Goal: Transaction & Acquisition: Purchase product/service

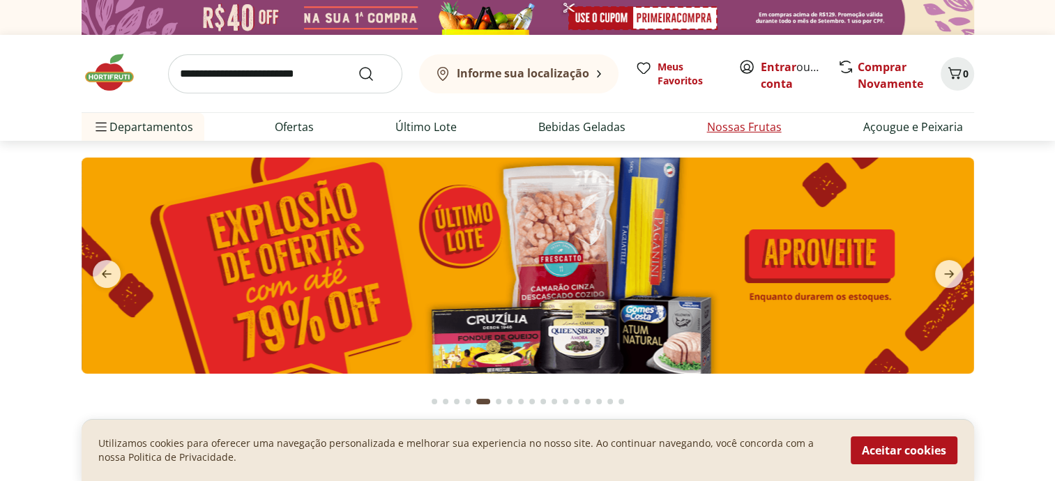
click at [725, 126] on link "Nossas Frutas" at bounding box center [744, 127] width 75 height 17
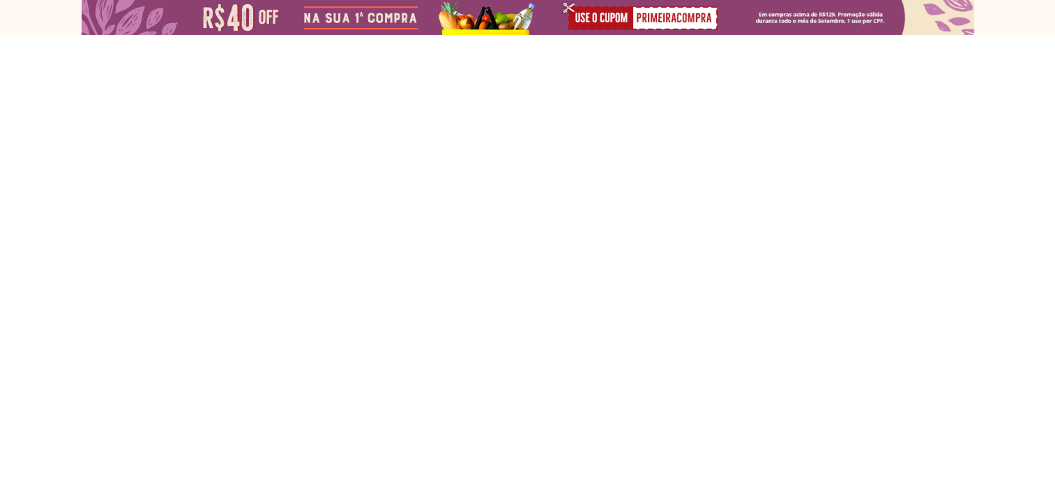
select select "**********"
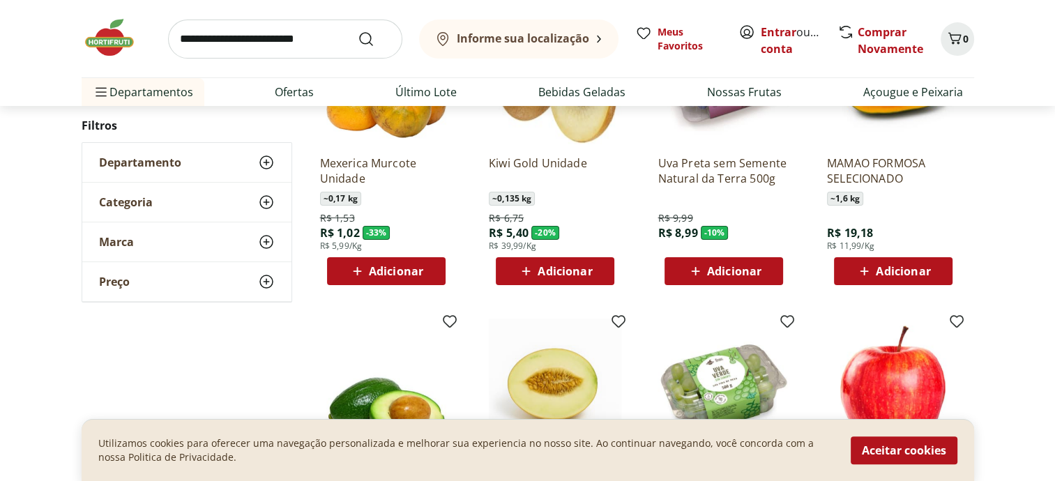
scroll to position [349, 0]
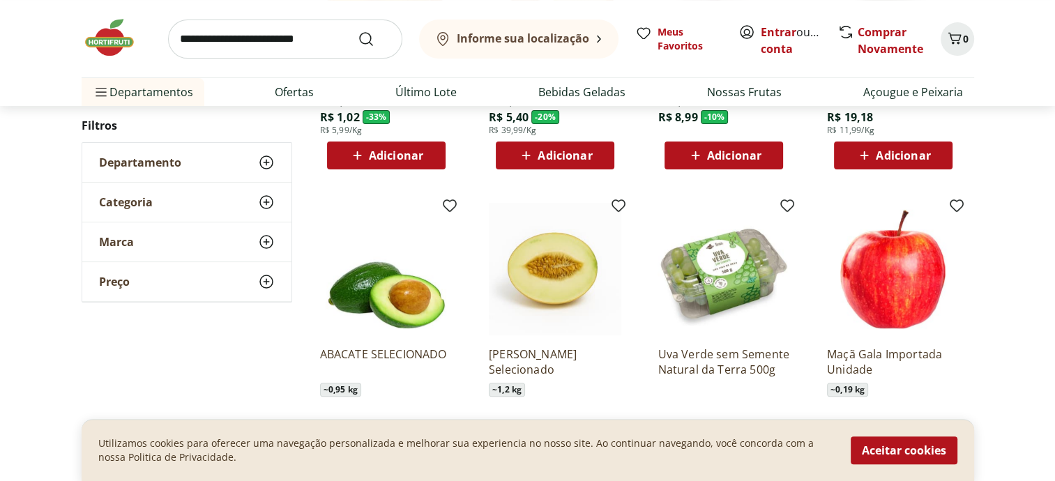
click at [916, 298] on img at bounding box center [893, 269] width 132 height 132
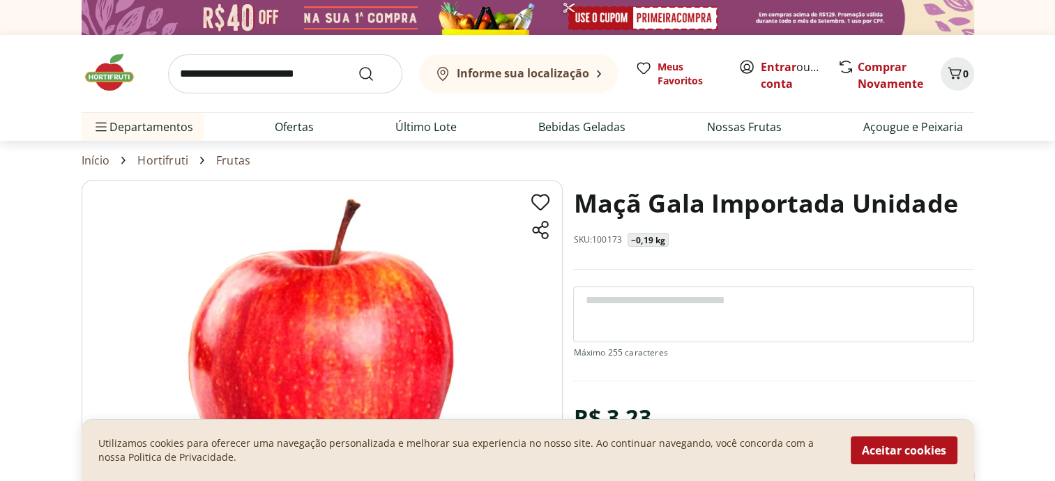
select select "**********"
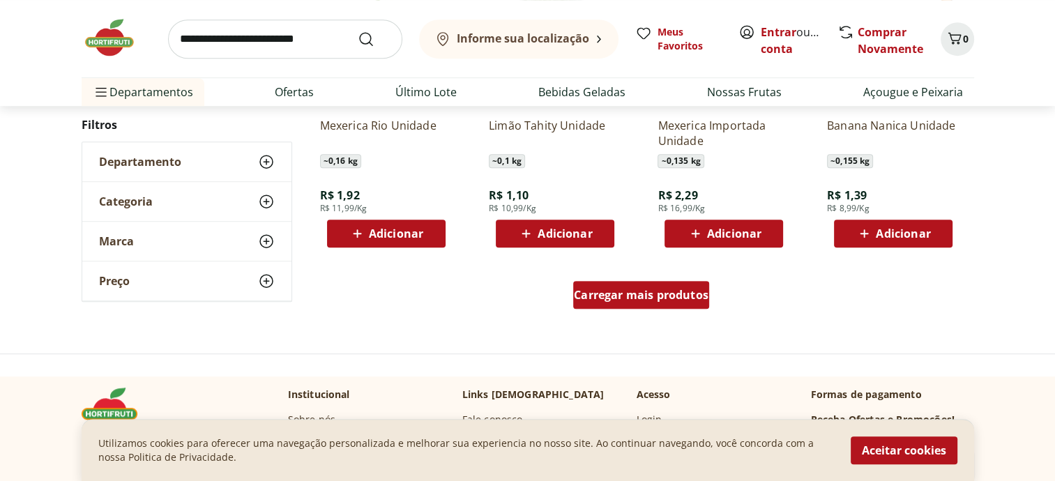
scroll to position [906, 0]
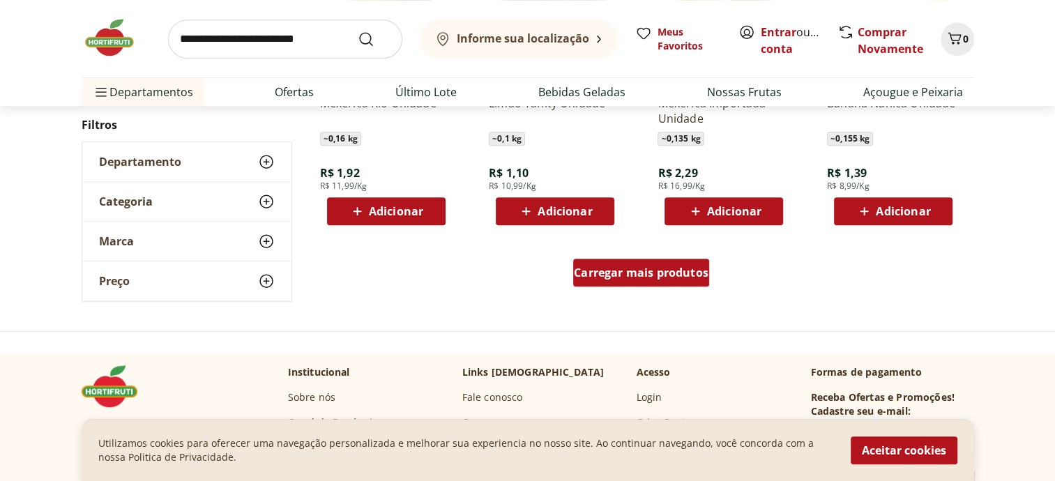
click at [658, 278] on span "Carregar mais produtos" at bounding box center [641, 272] width 135 height 11
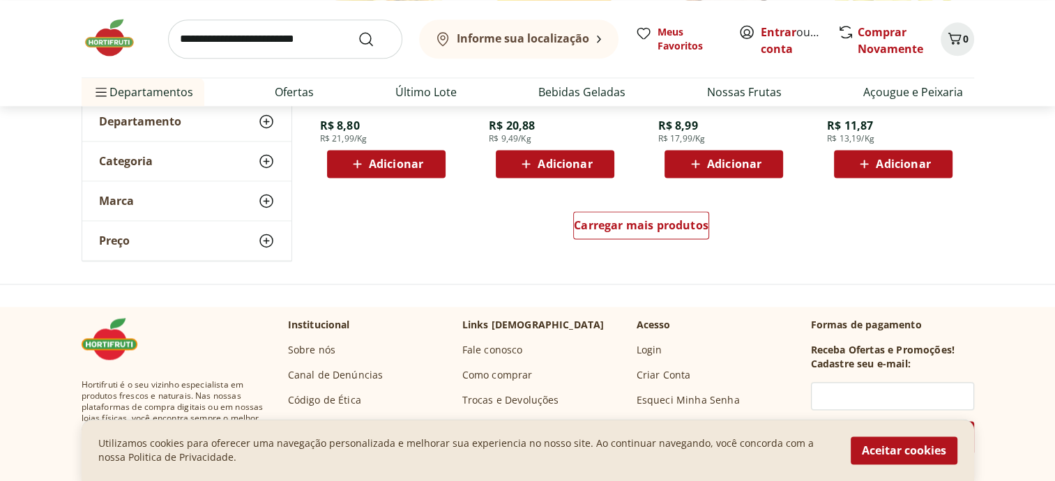
scroll to position [1882, 0]
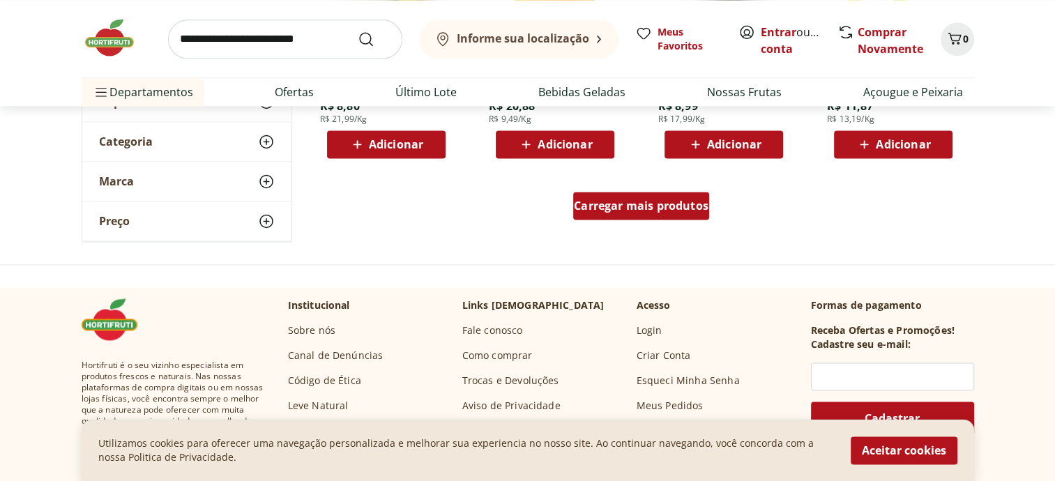
click at [641, 209] on span "Carregar mais produtos" at bounding box center [641, 205] width 135 height 11
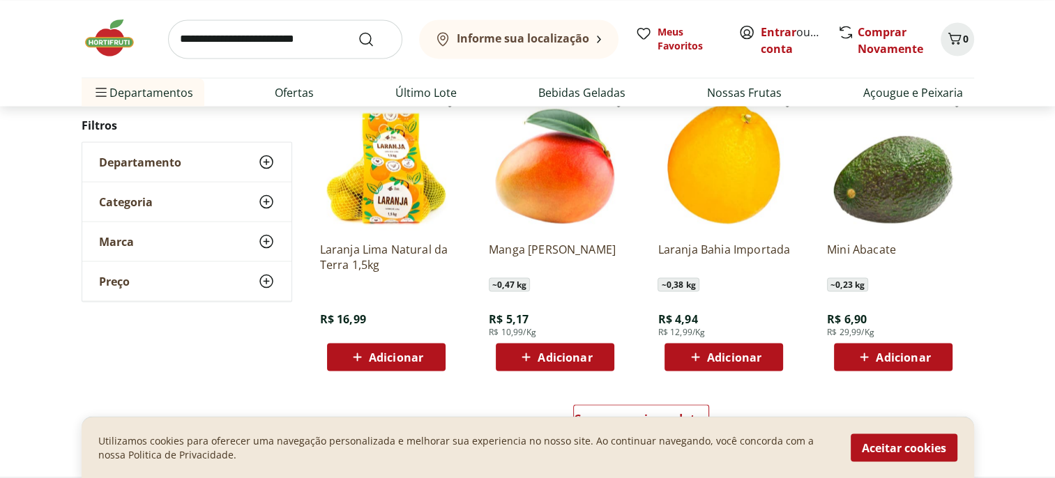
scroll to position [2580, 0]
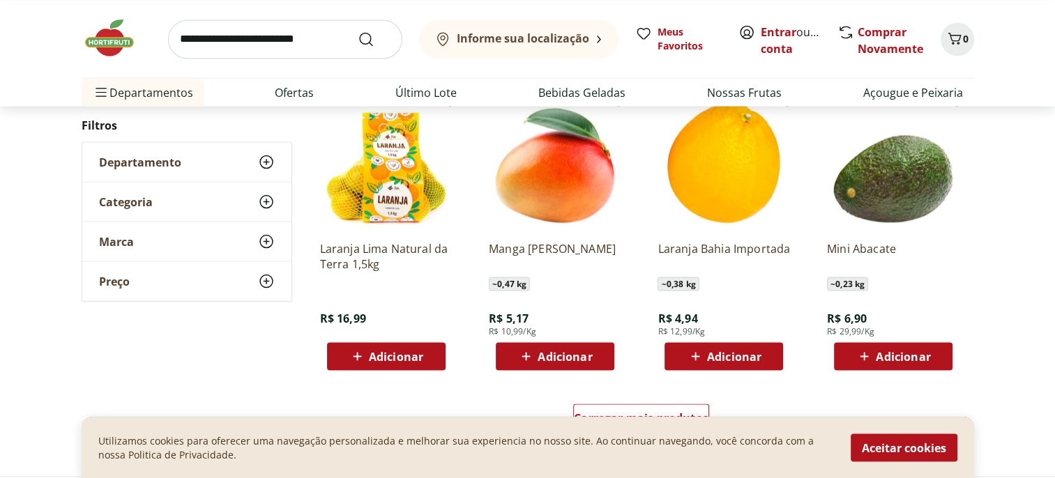
click at [885, 357] on span "Adicionar" at bounding box center [903, 356] width 54 height 11
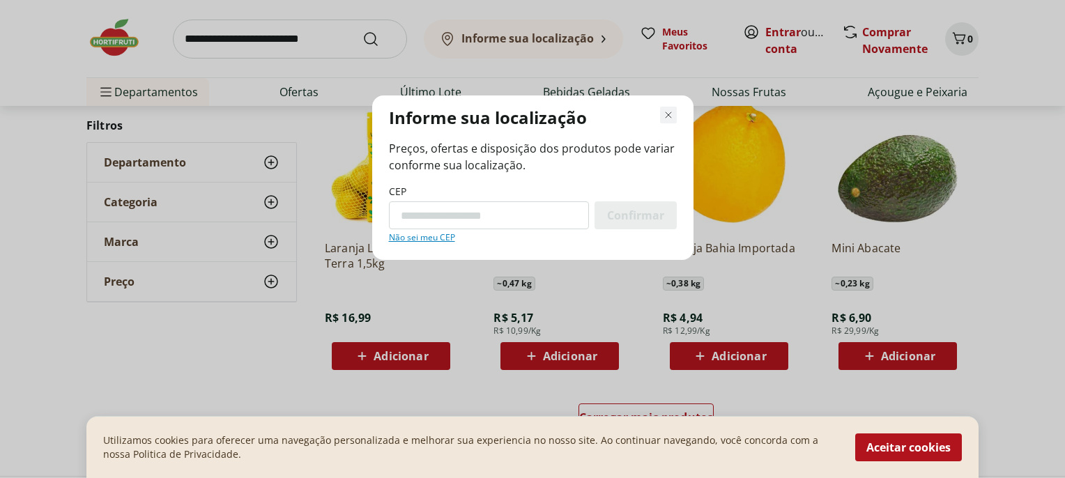
click at [666, 112] on icon "Fechar modal de regionalização" at bounding box center [668, 115] width 17 height 17
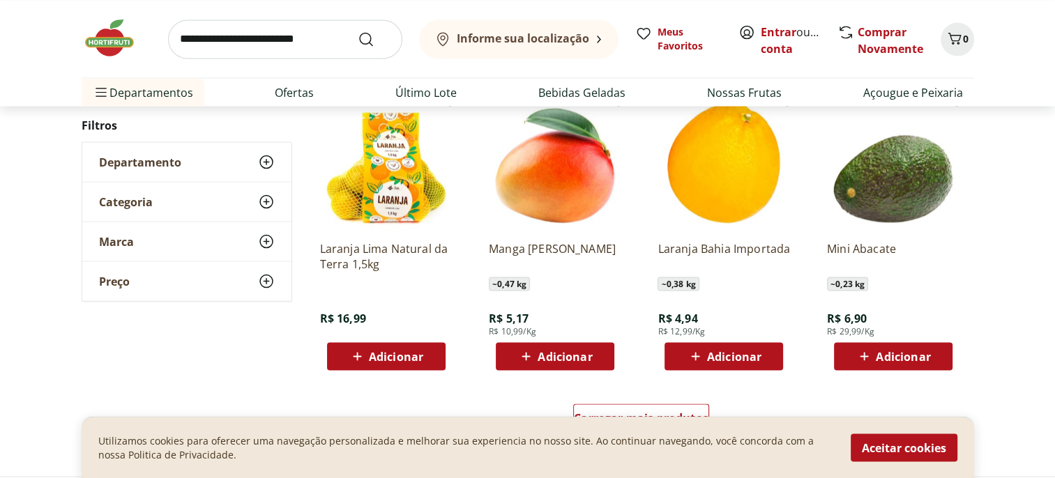
scroll to position [2789, 0]
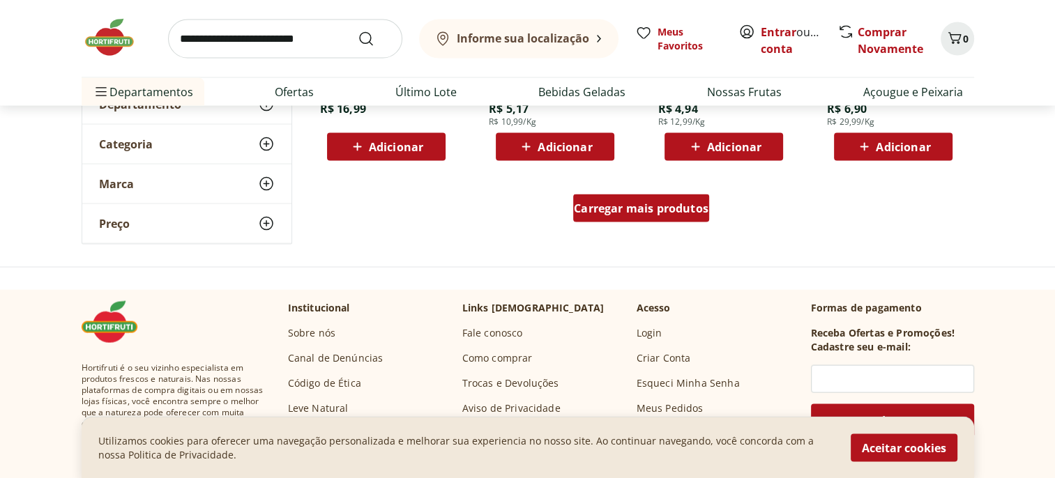
click at [669, 214] on span "Carregar mais produtos" at bounding box center [641, 208] width 135 height 11
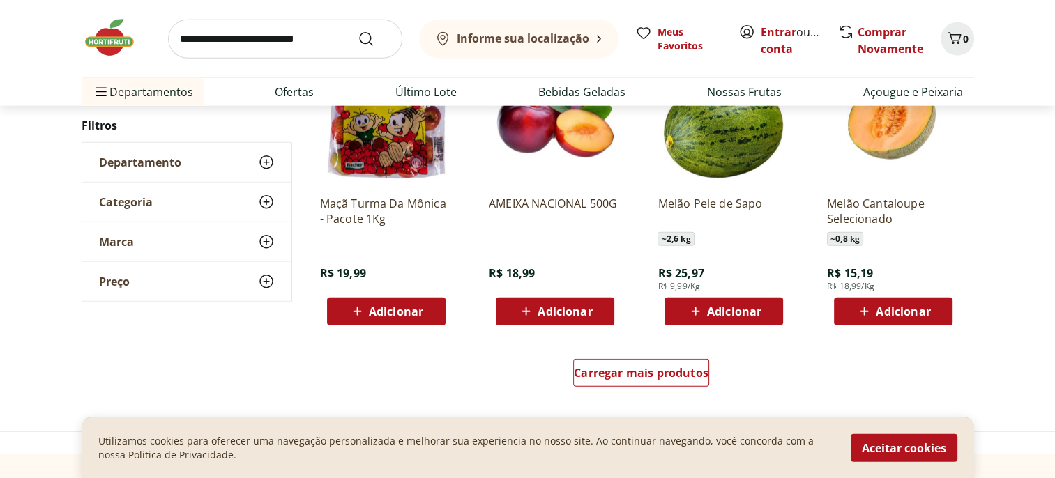
scroll to position [3556, 0]
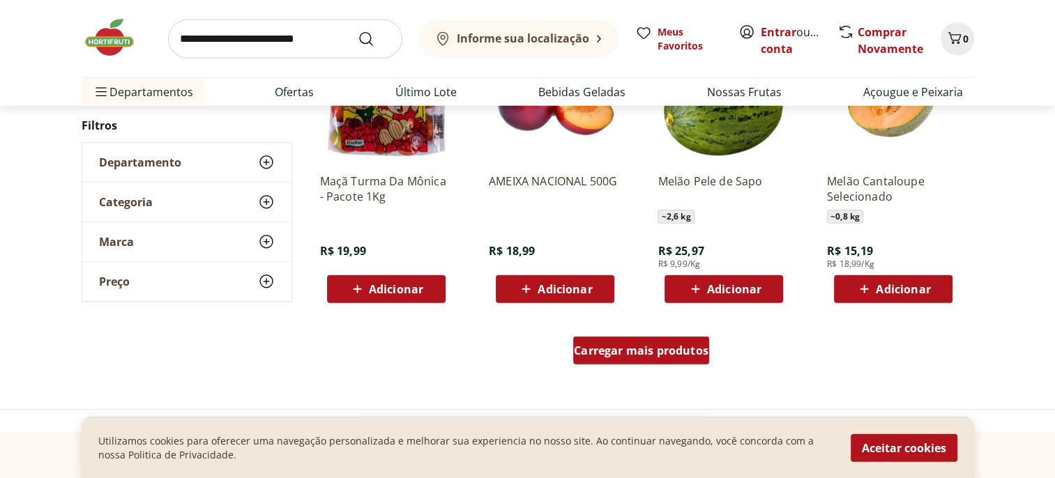
click at [649, 347] on span "Carregar mais produtos" at bounding box center [641, 350] width 135 height 11
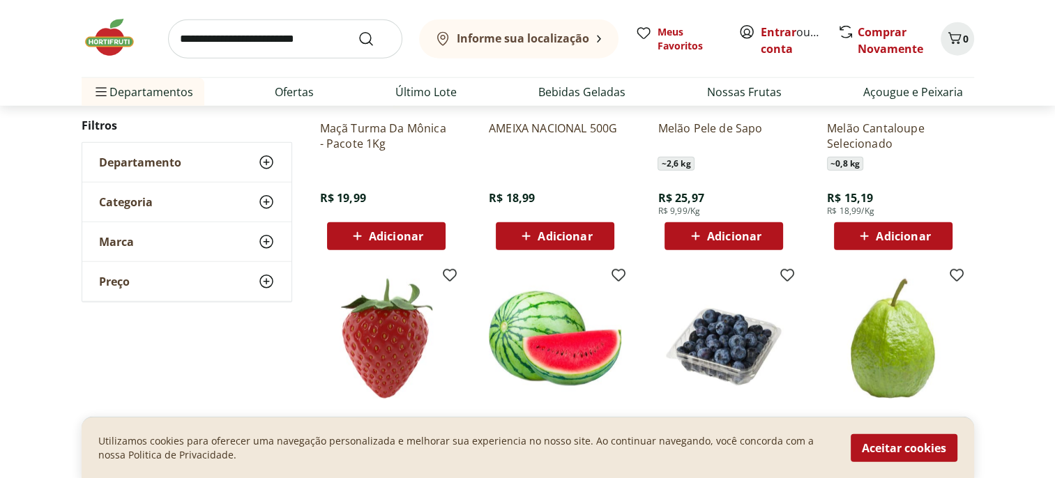
scroll to position [3695, 0]
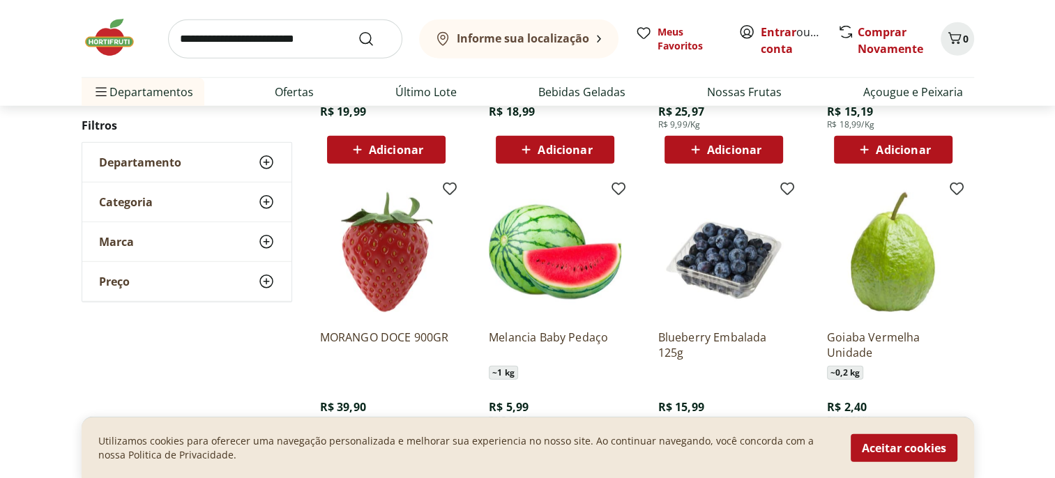
click at [892, 281] on img at bounding box center [893, 252] width 132 height 132
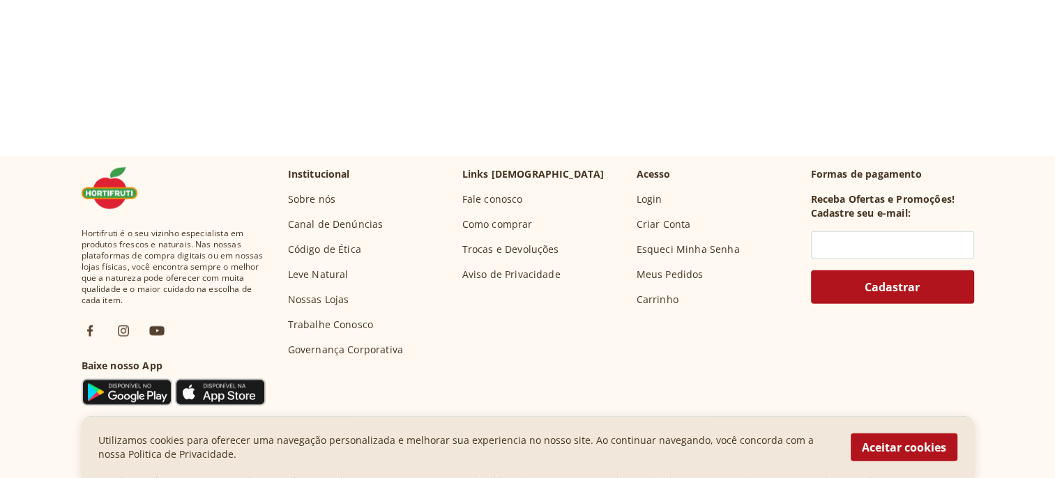
select select "**********"
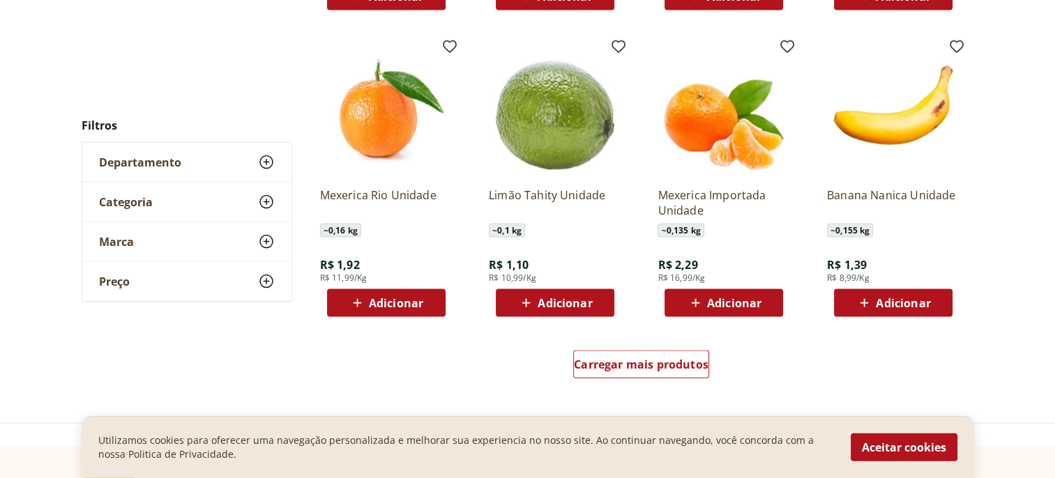
scroll to position [3008, 0]
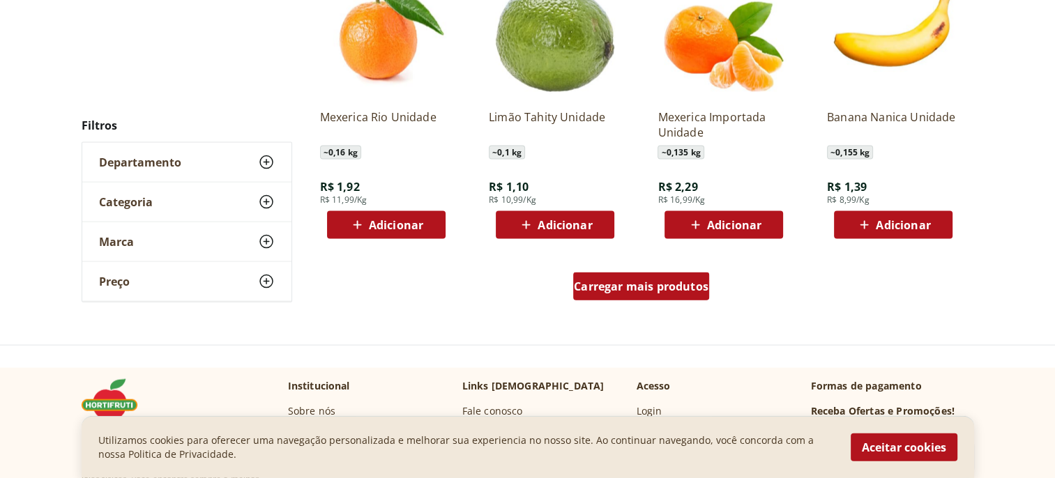
click at [634, 283] on span "Carregar mais produtos" at bounding box center [641, 286] width 135 height 11
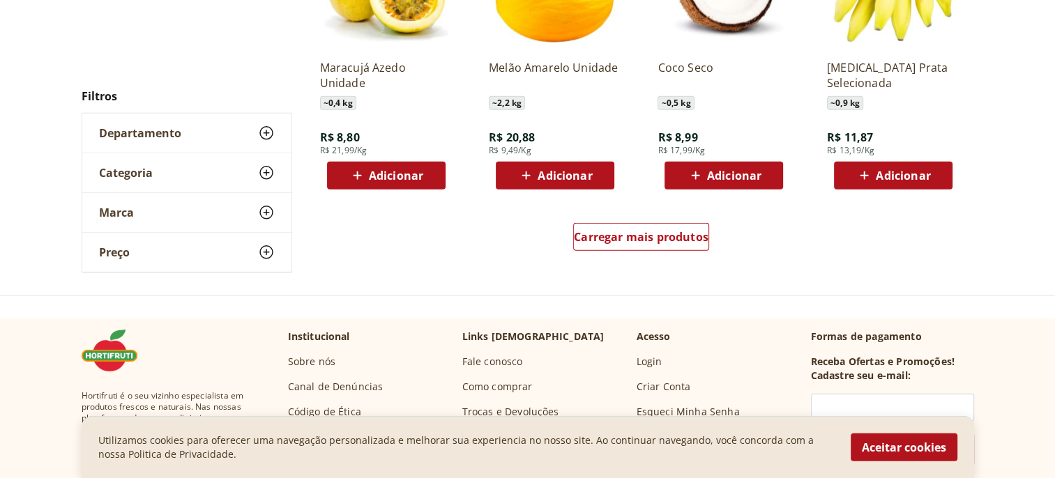
scroll to position [4054, 0]
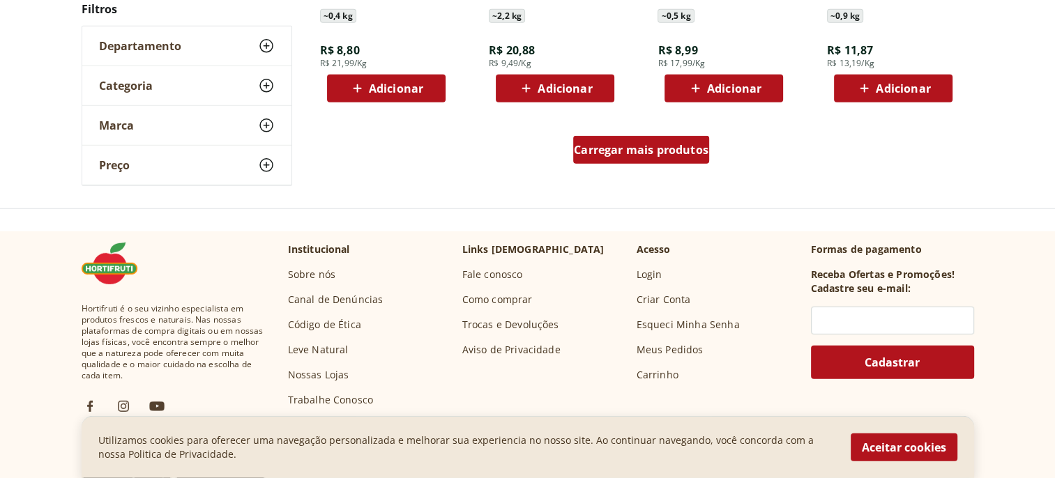
click at [630, 149] on span "Carregar mais produtos" at bounding box center [641, 149] width 135 height 11
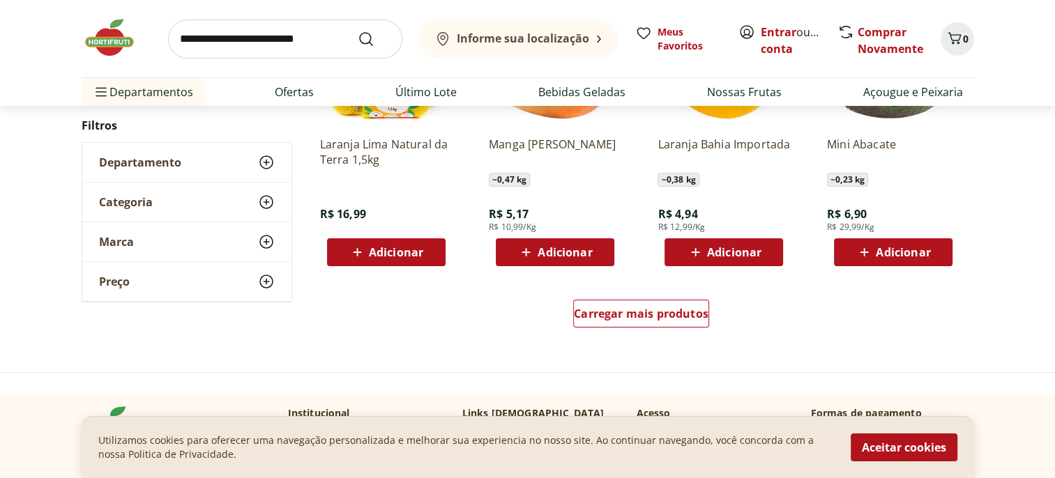
scroll to position [4931, 0]
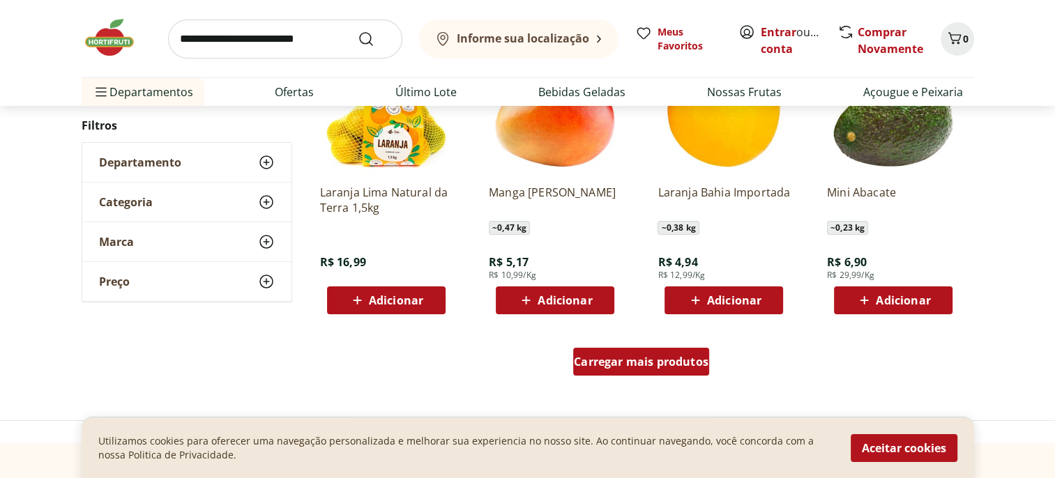
click at [655, 367] on span "Carregar mais produtos" at bounding box center [641, 361] width 135 height 11
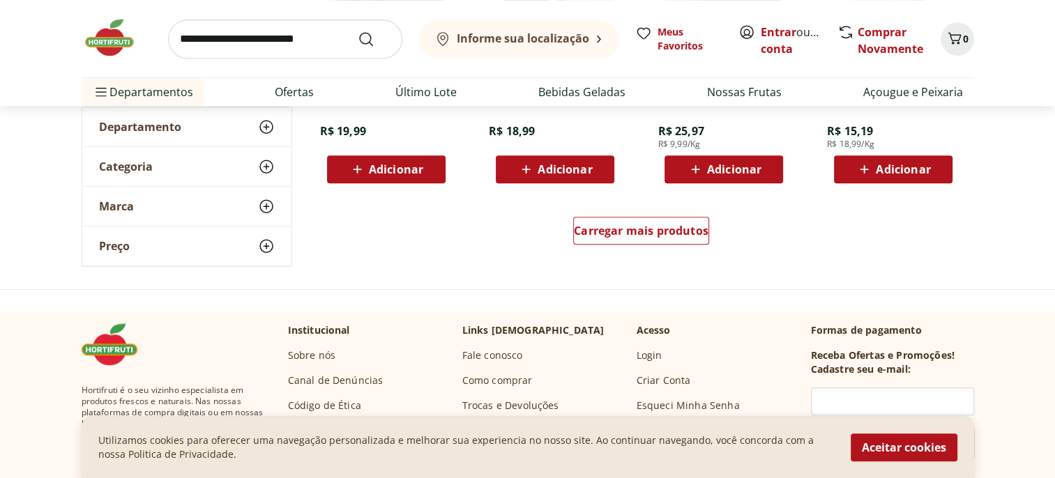
scroll to position [6046, 0]
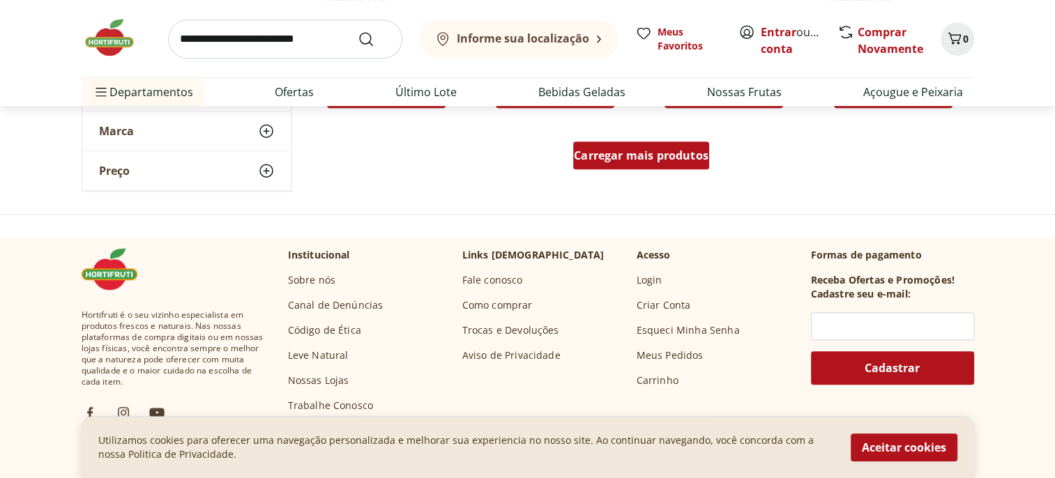
click at [637, 157] on span "Carregar mais produtos" at bounding box center [641, 155] width 135 height 11
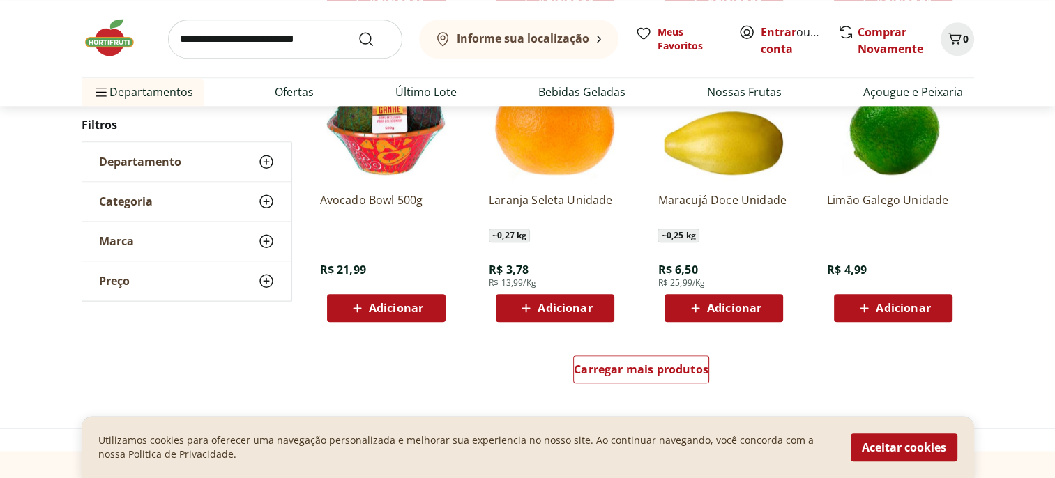
scroll to position [6813, 0]
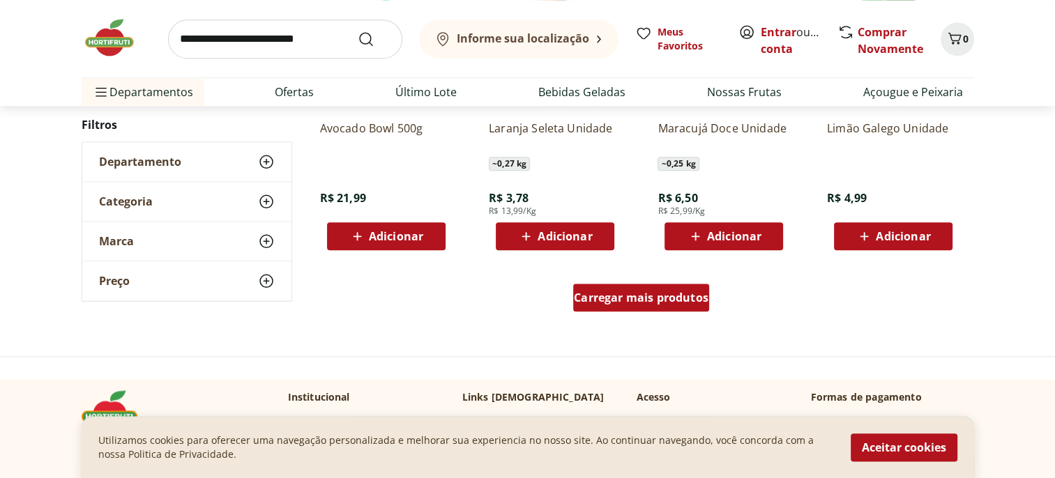
click at [692, 297] on span "Carregar mais produtos" at bounding box center [641, 297] width 135 height 11
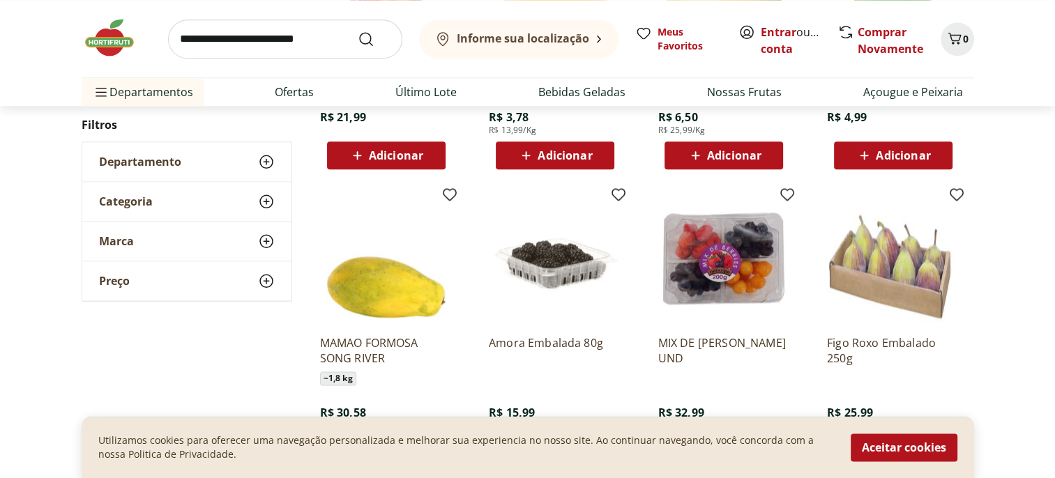
scroll to position [6953, 0]
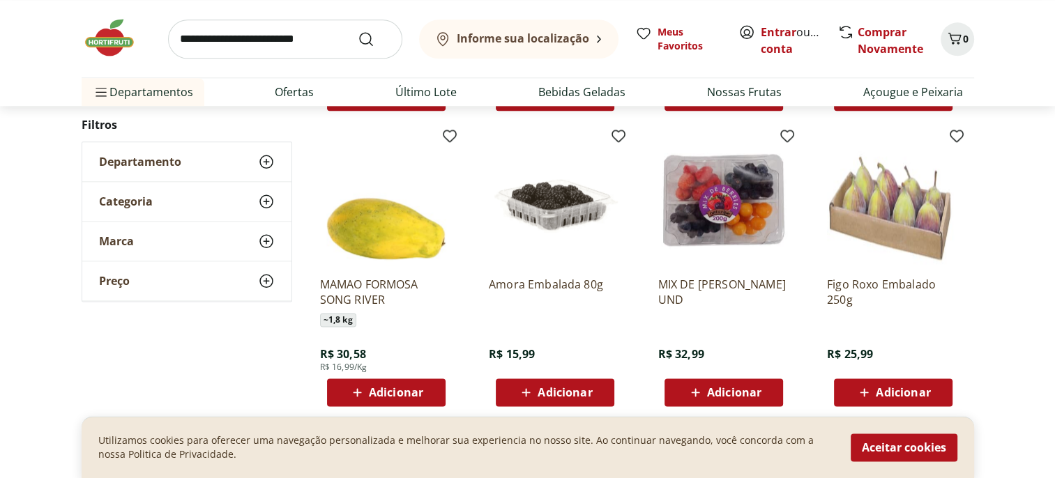
click at [892, 207] on img at bounding box center [893, 199] width 132 height 132
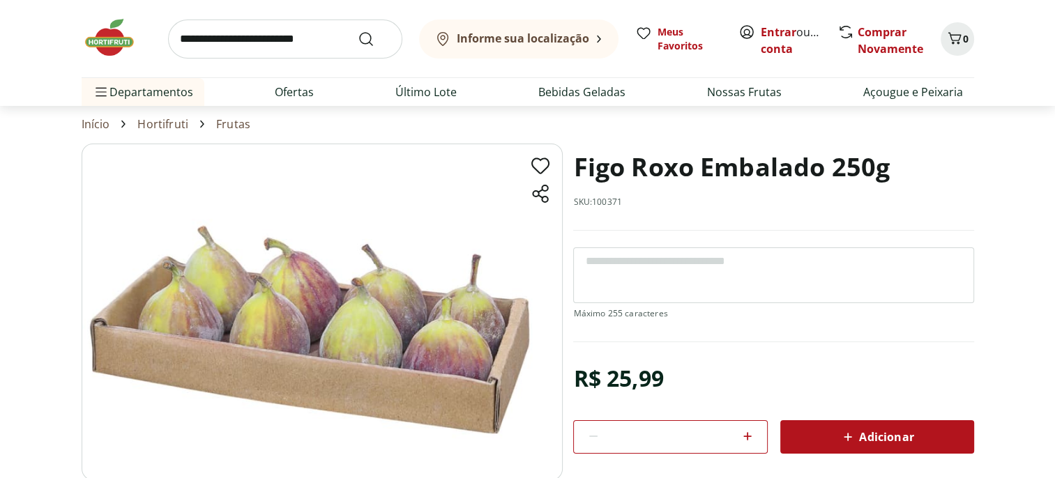
scroll to position [70, 0]
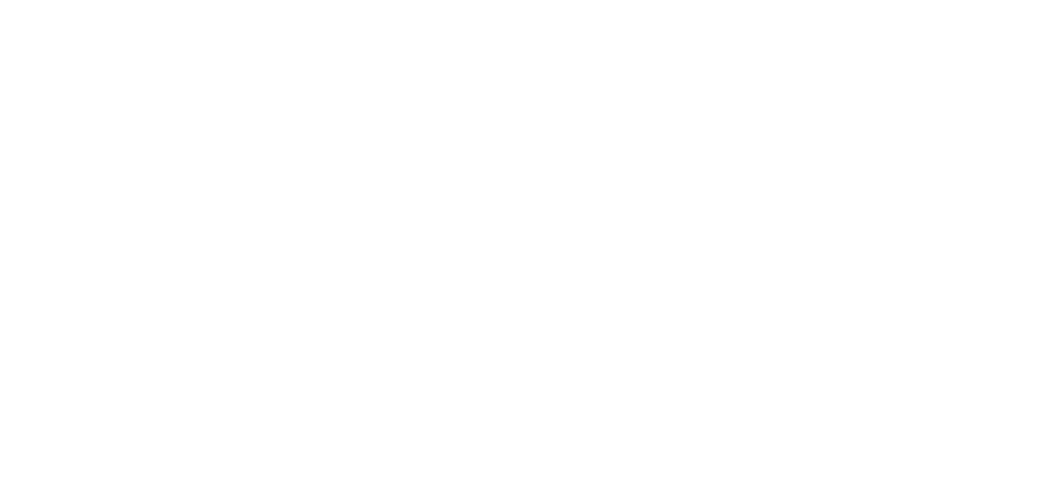
select select "**********"
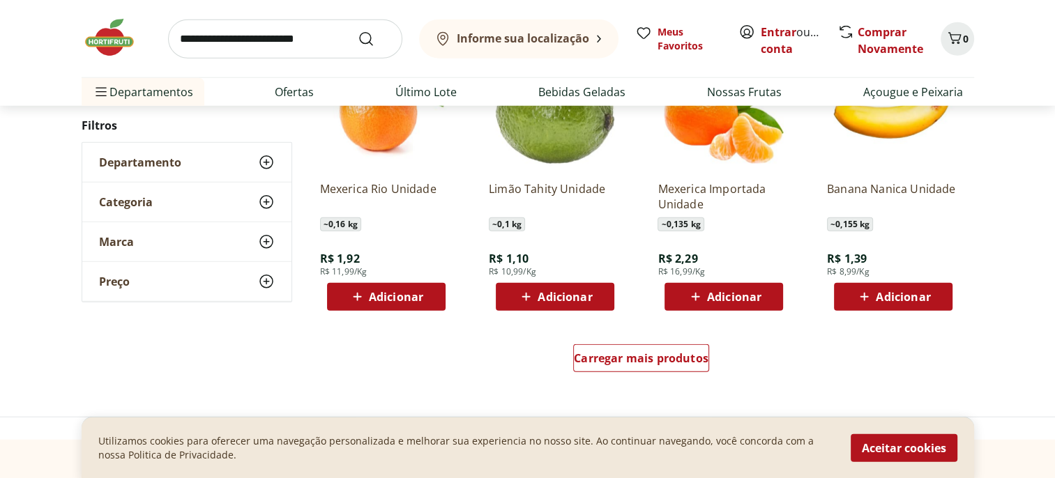
scroll to position [3708, 0]
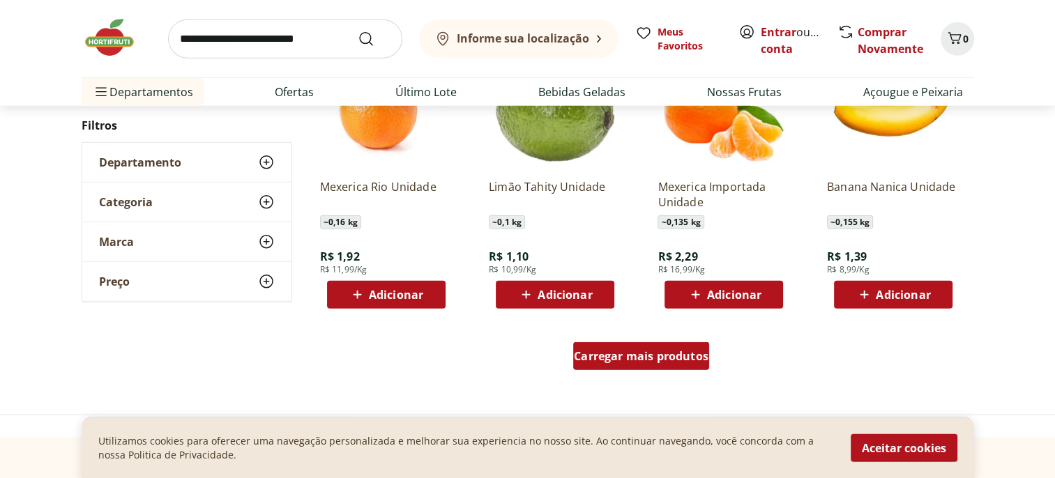
click at [644, 353] on span "Carregar mais produtos" at bounding box center [641, 356] width 135 height 11
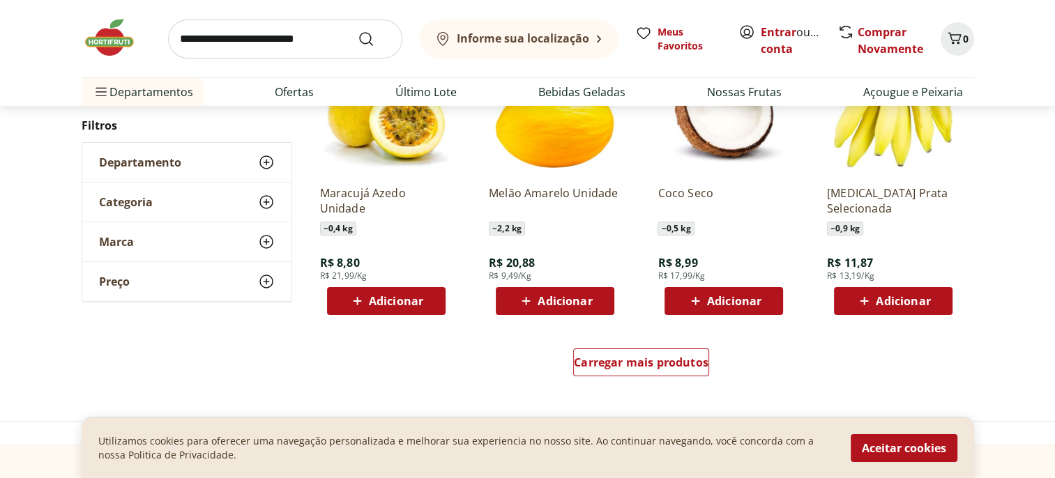
scroll to position [4685, 0]
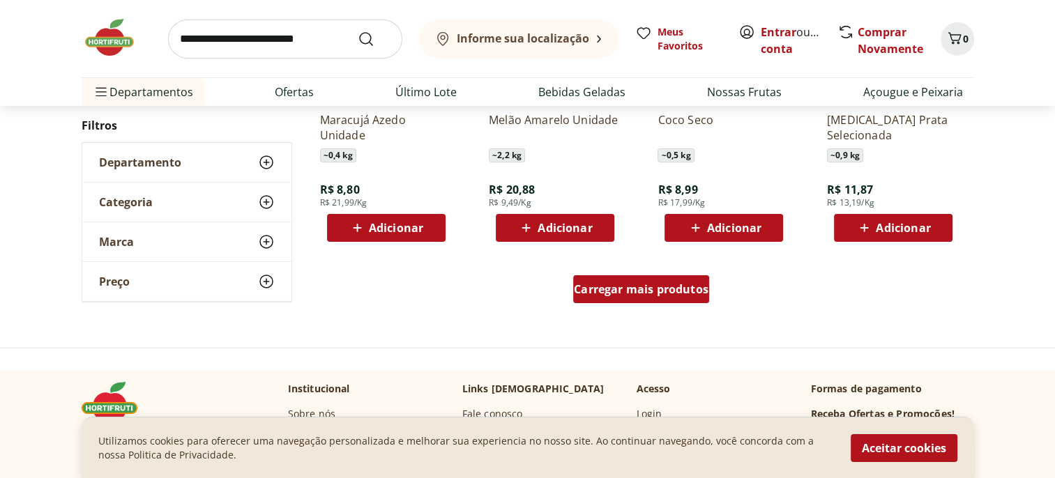
click at [614, 291] on span "Carregar mais produtos" at bounding box center [641, 289] width 135 height 11
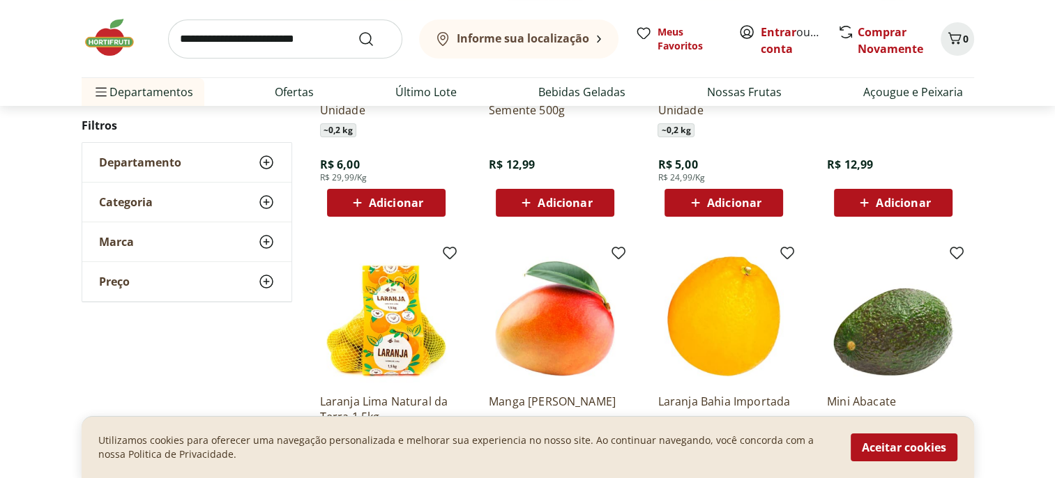
scroll to position [5521, 0]
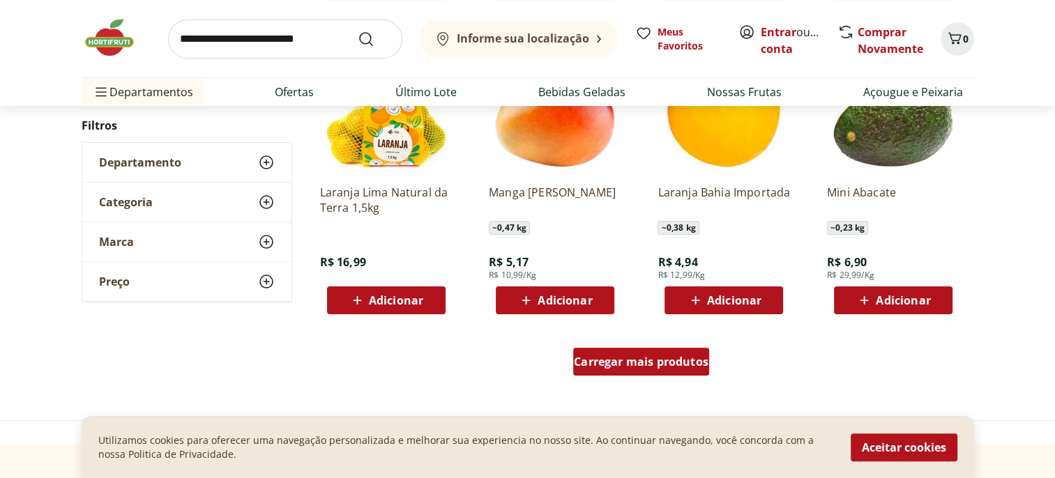
click at [634, 363] on span "Carregar mais produtos" at bounding box center [641, 361] width 135 height 11
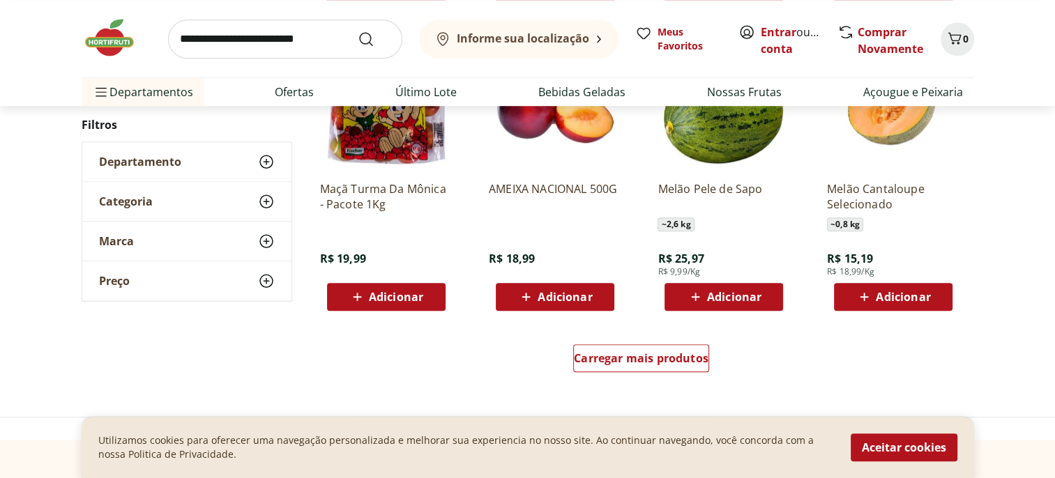
scroll to position [6497, 0]
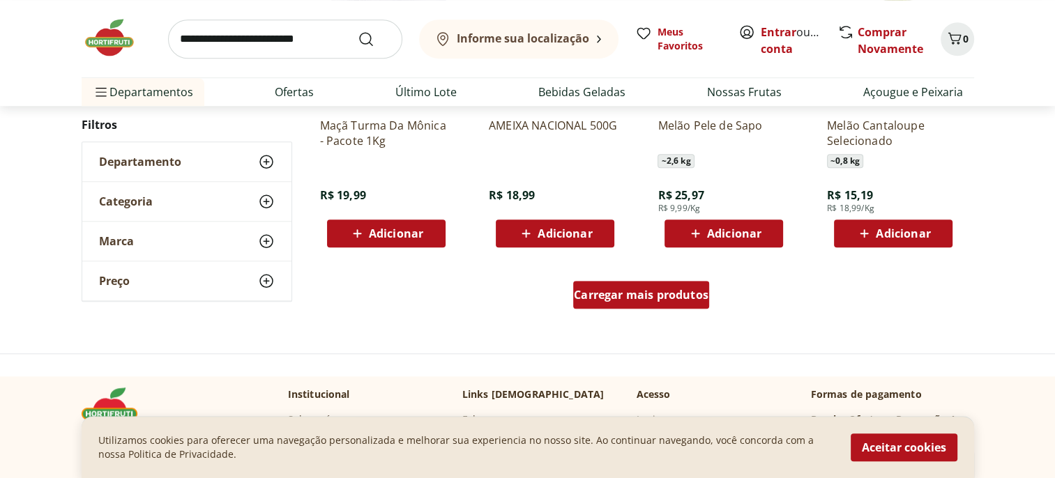
click at [660, 300] on span "Carregar mais produtos" at bounding box center [641, 294] width 135 height 11
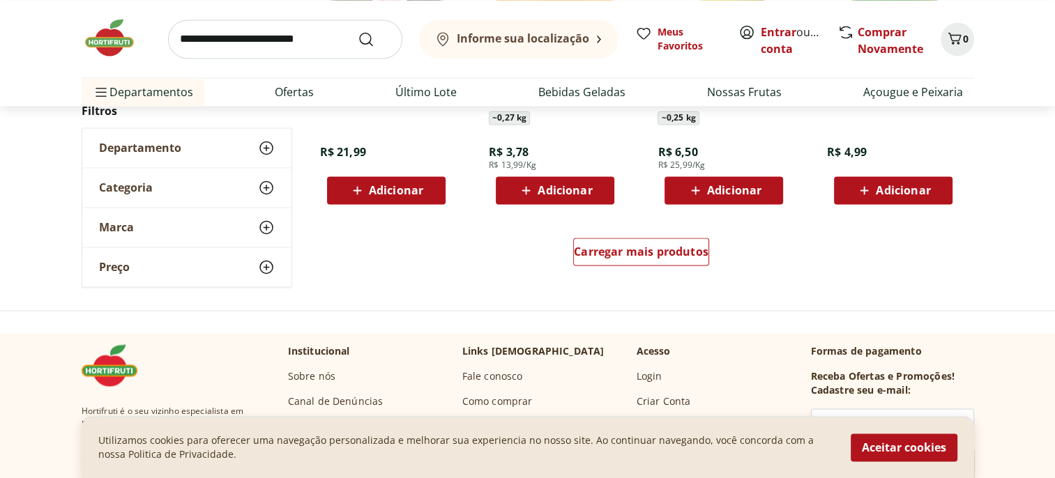
scroll to position [7473, 0]
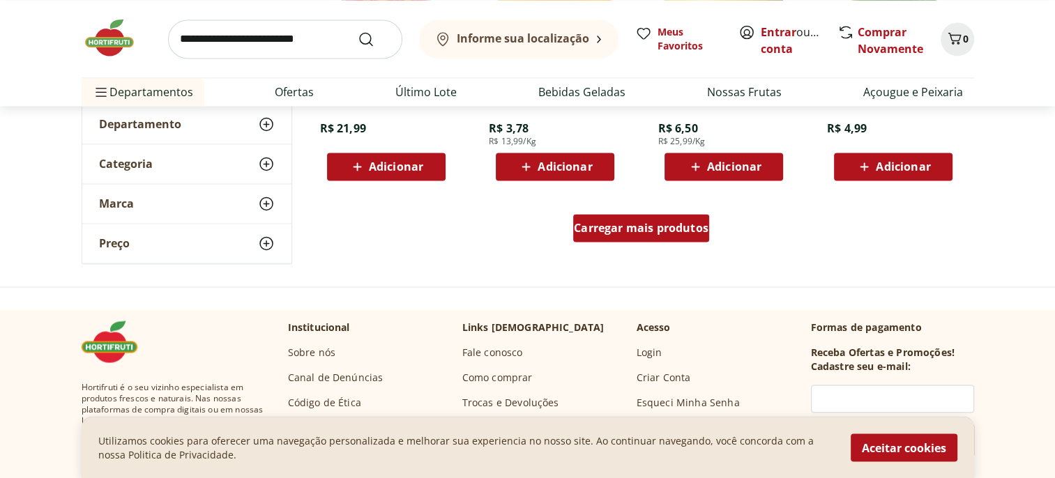
click at [667, 229] on span "Carregar mais produtos" at bounding box center [641, 227] width 135 height 11
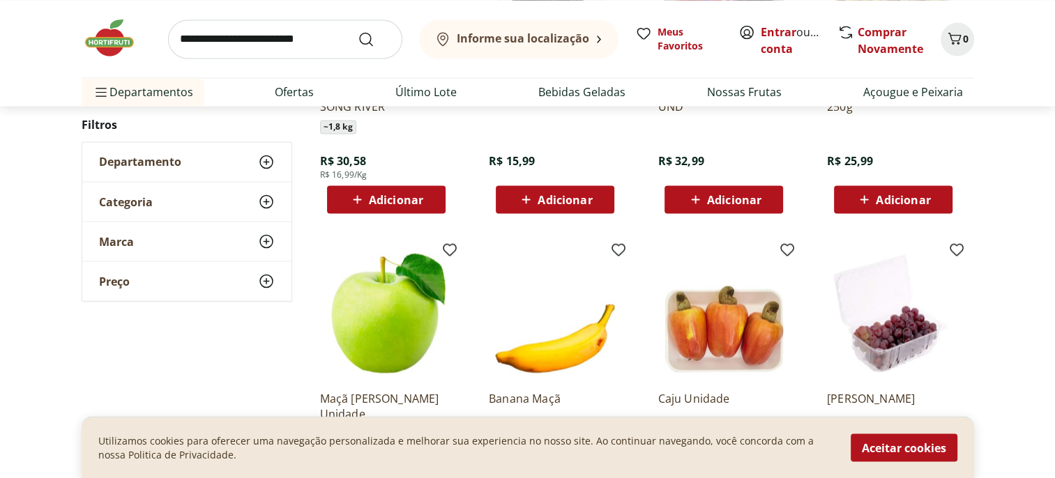
scroll to position [7822, 0]
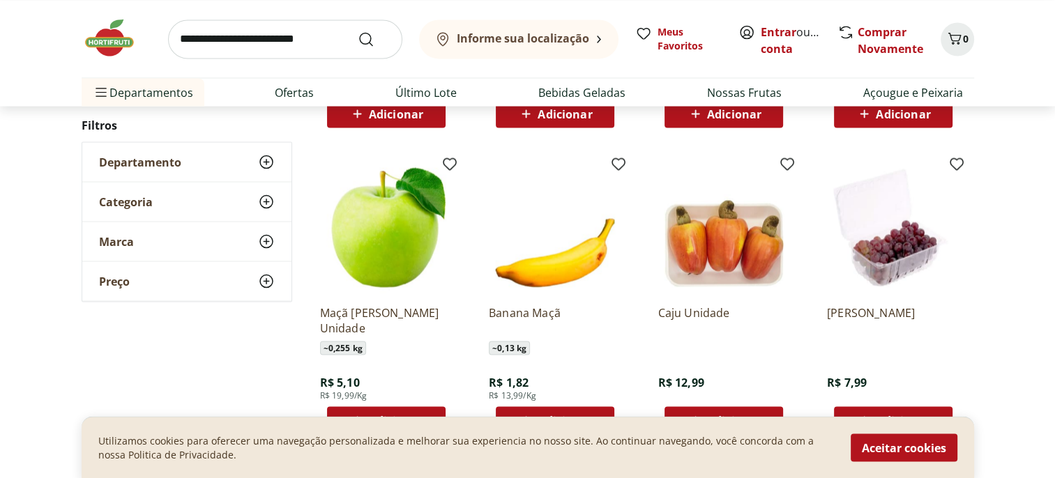
click at [691, 254] on img at bounding box center [723, 227] width 132 height 132
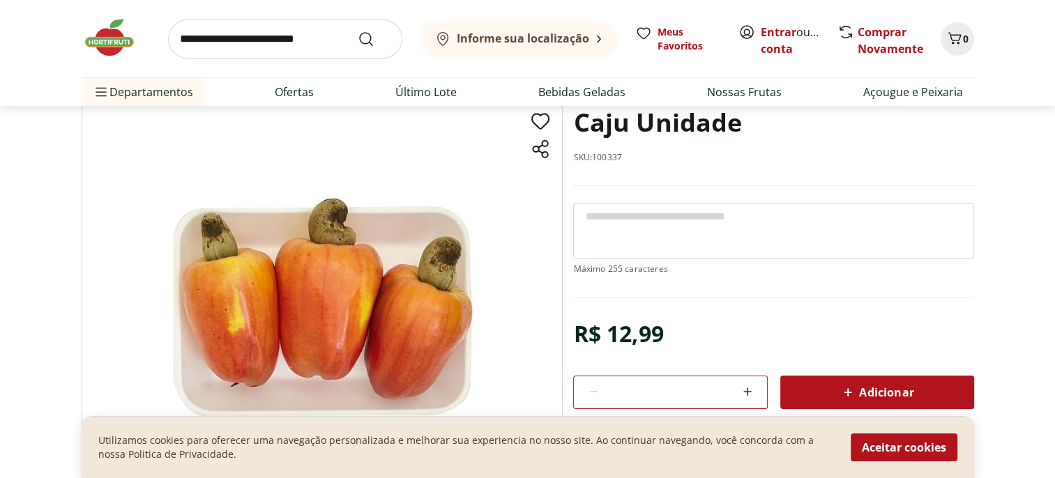
scroll to position [70, 0]
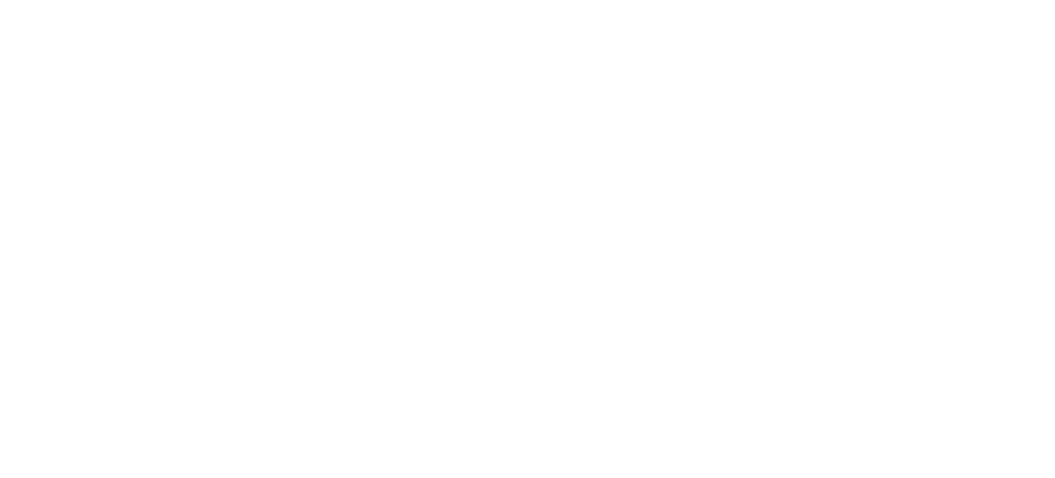
select select "**********"
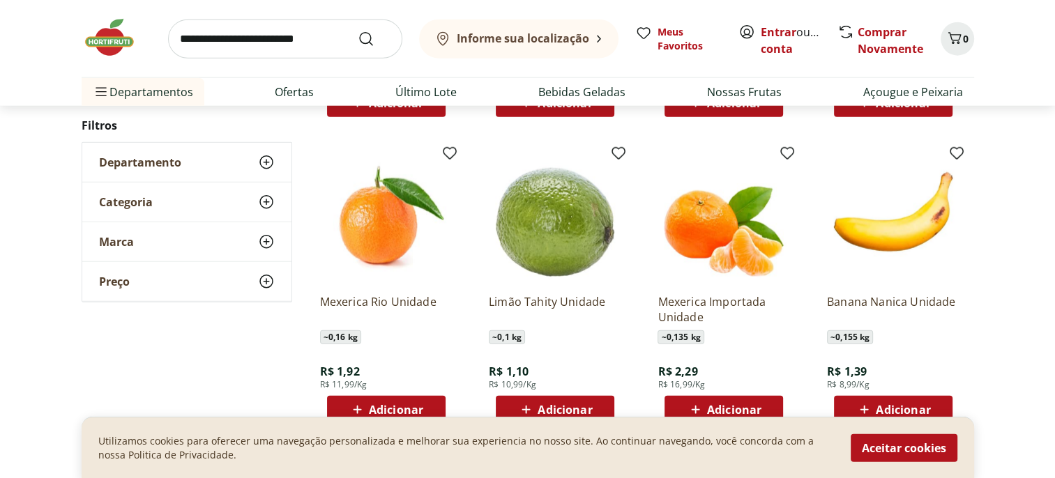
scroll to position [3708, 0]
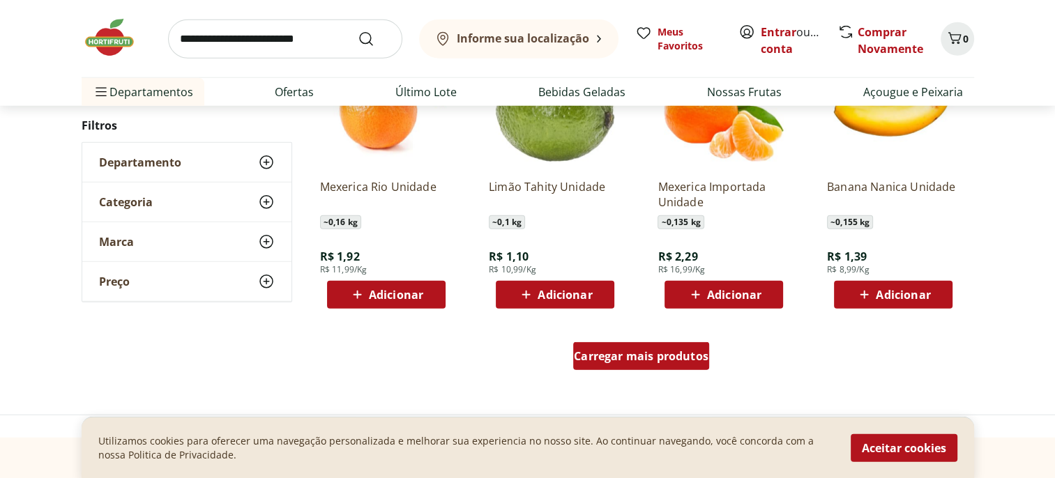
click at [639, 359] on span "Carregar mais produtos" at bounding box center [641, 356] width 135 height 11
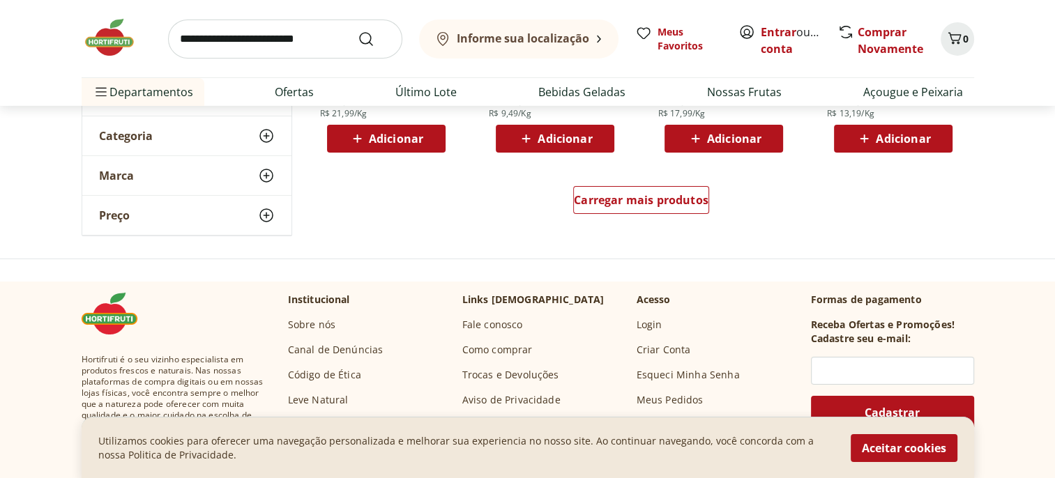
scroll to position [4615, 0]
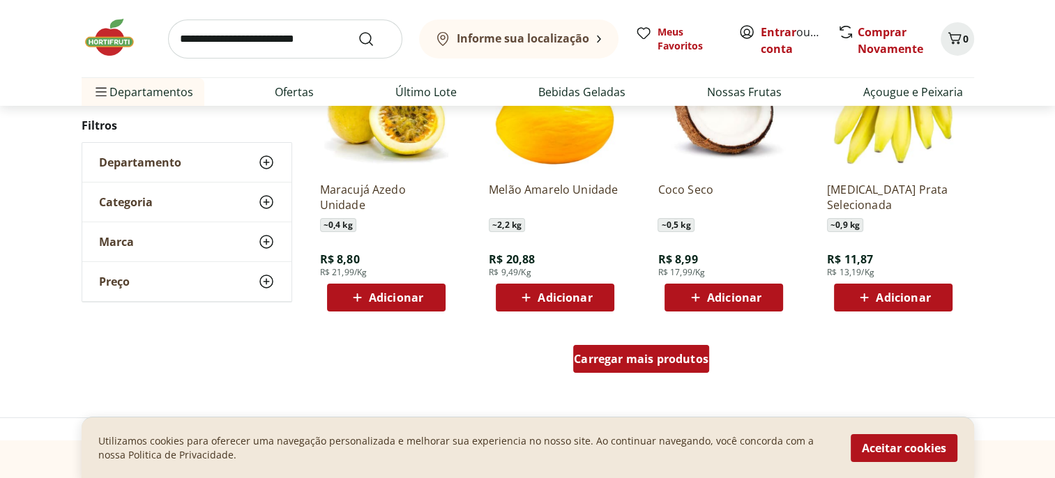
click at [630, 359] on span "Carregar mais produtos" at bounding box center [641, 358] width 135 height 11
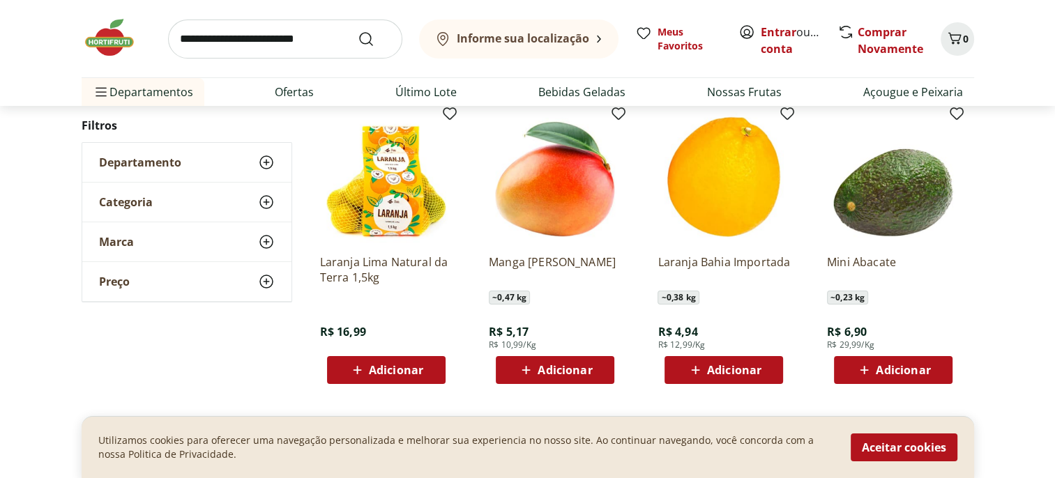
scroll to position [5591, 0]
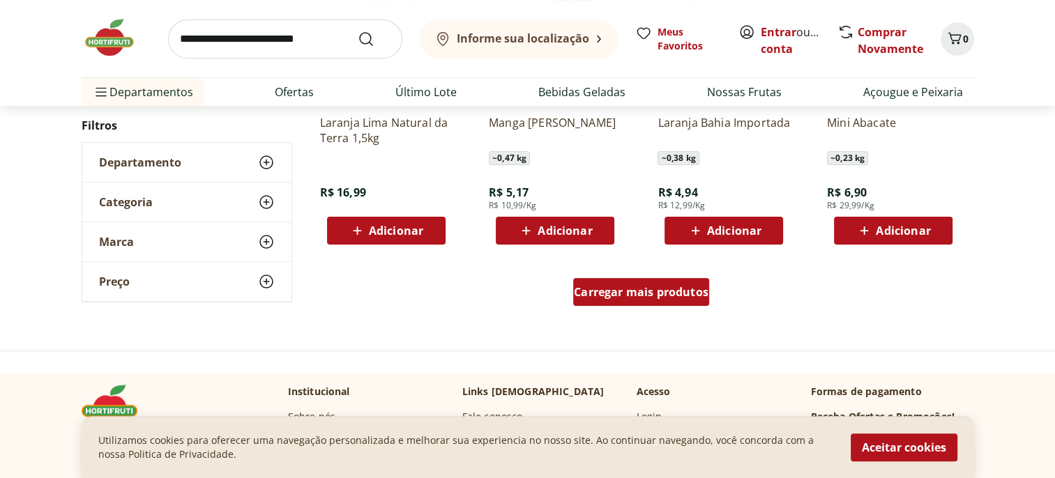
click at [657, 292] on span "Carregar mais produtos" at bounding box center [641, 292] width 135 height 11
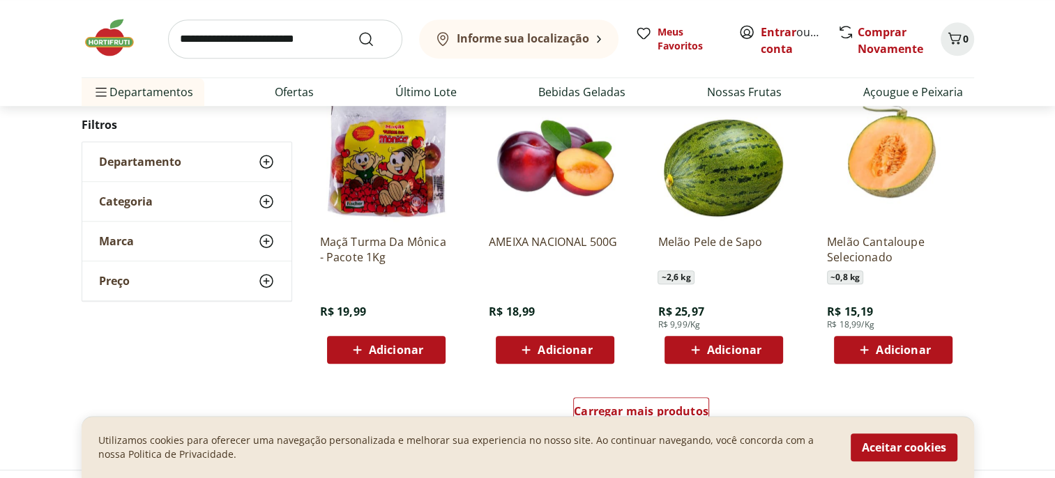
scroll to position [6497, 0]
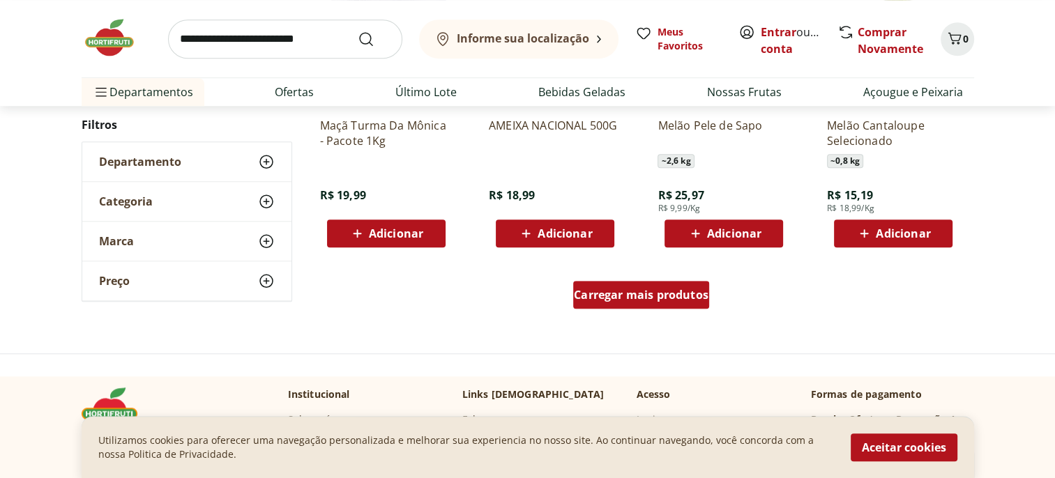
click at [650, 300] on span "Carregar mais produtos" at bounding box center [641, 294] width 135 height 11
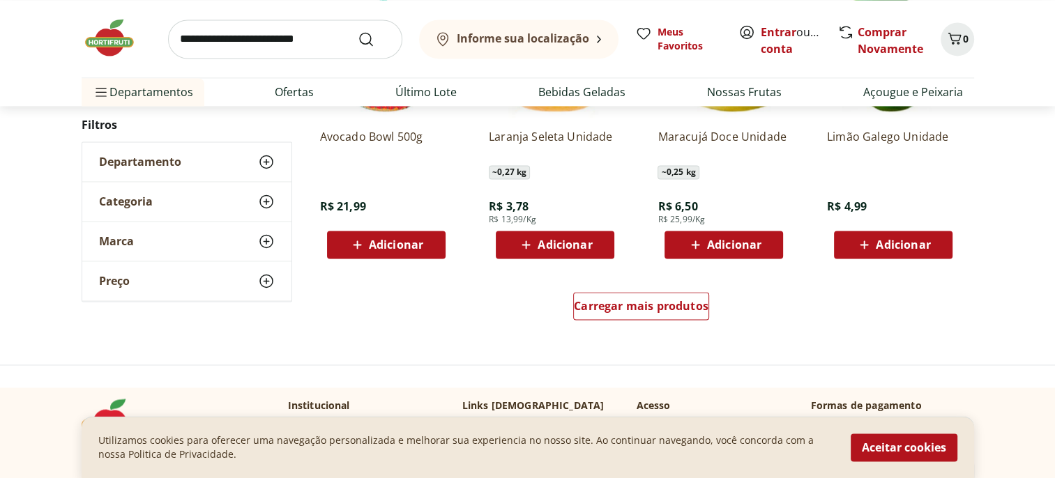
scroll to position [7404, 0]
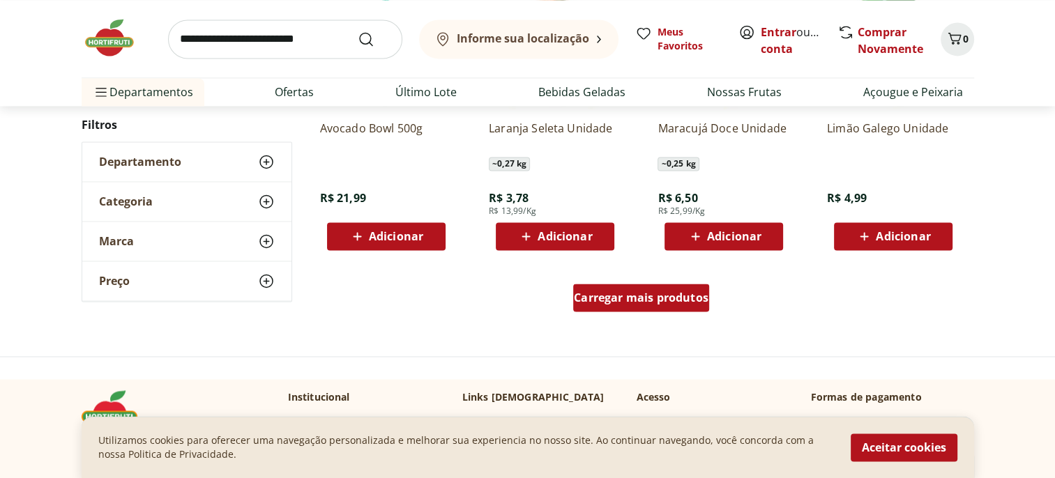
click at [646, 293] on span "Carregar mais produtos" at bounding box center [641, 297] width 135 height 11
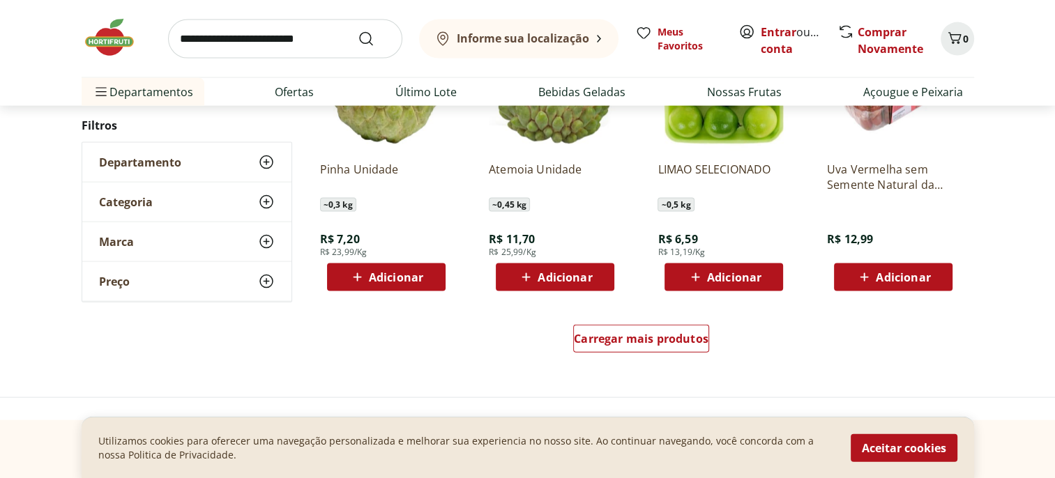
scroll to position [8310, 0]
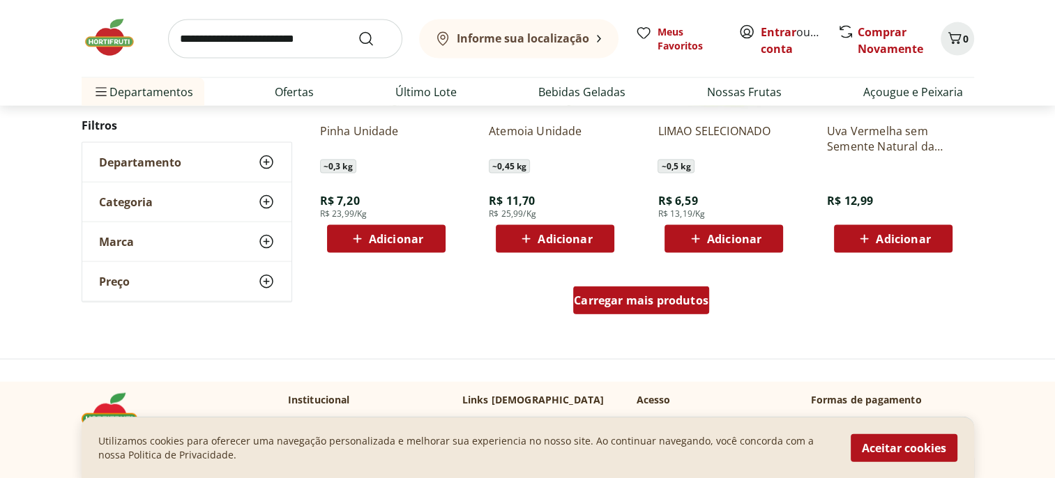
click at [616, 301] on span "Carregar mais produtos" at bounding box center [641, 300] width 135 height 11
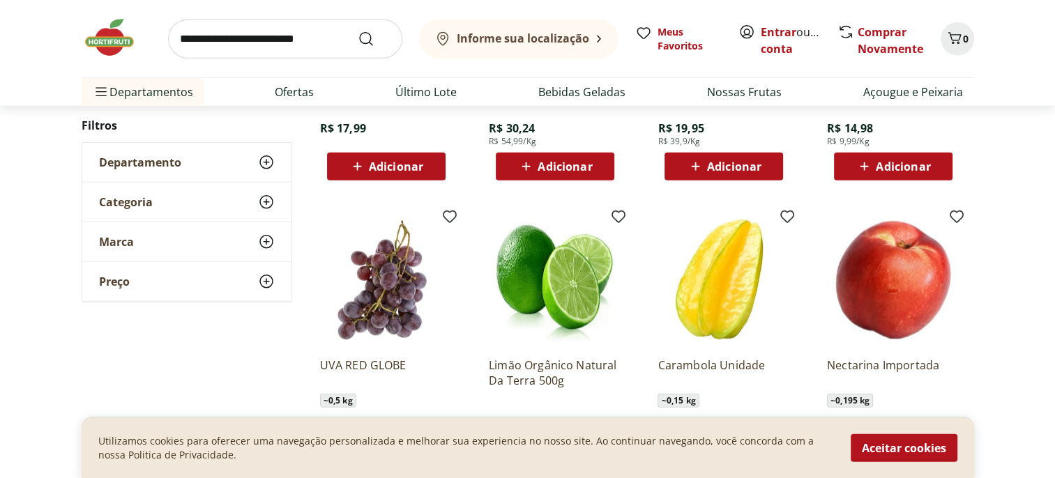
scroll to position [9007, 0]
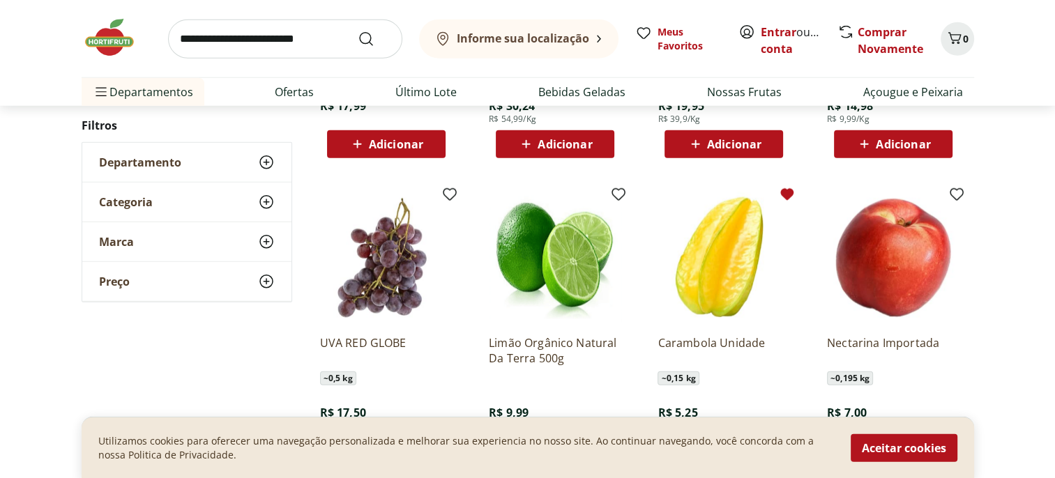
click at [789, 196] on icon at bounding box center [787, 195] width 13 height 12
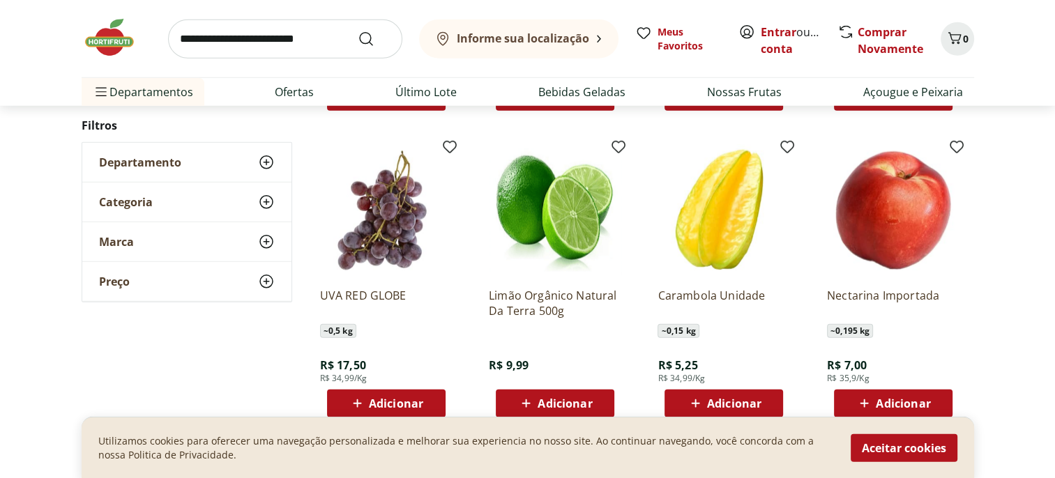
scroll to position [9077, 0]
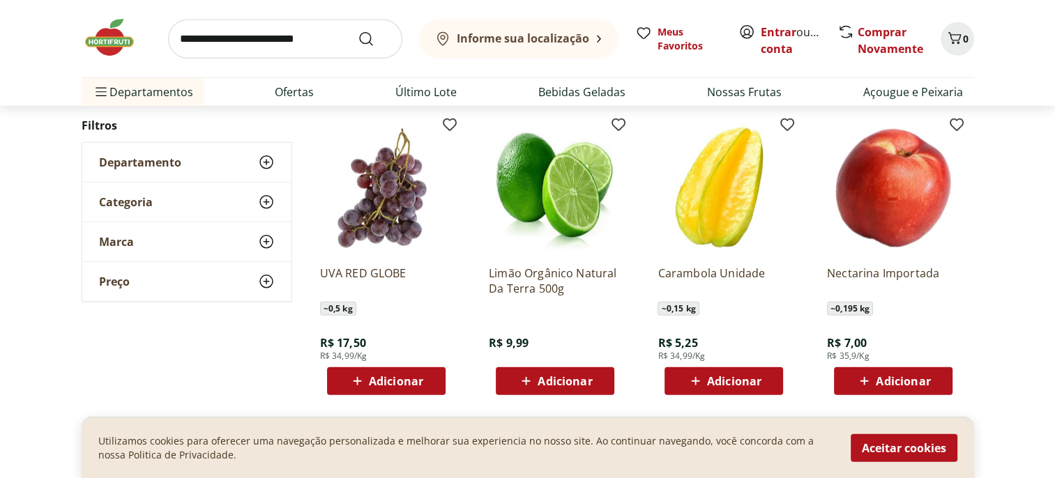
click at [892, 201] on img at bounding box center [893, 188] width 132 height 132
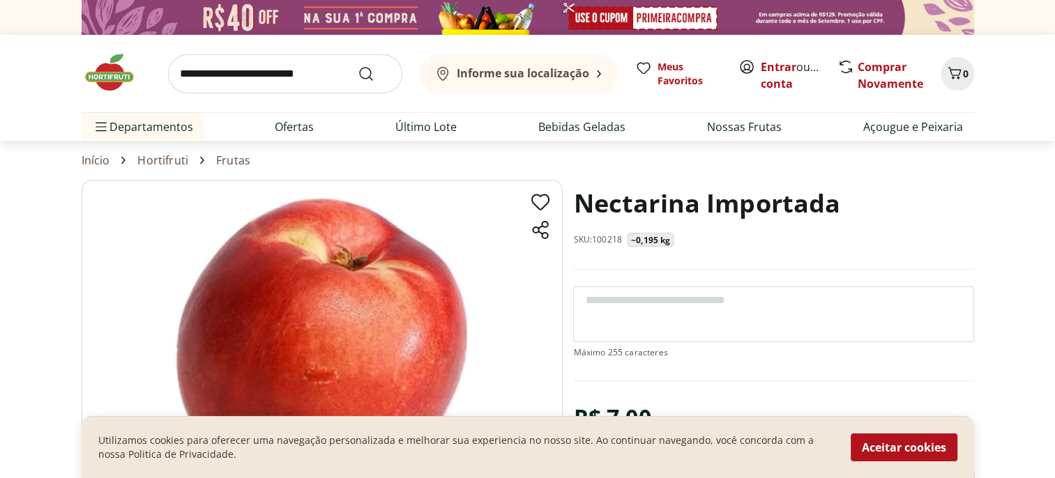
select select "**********"
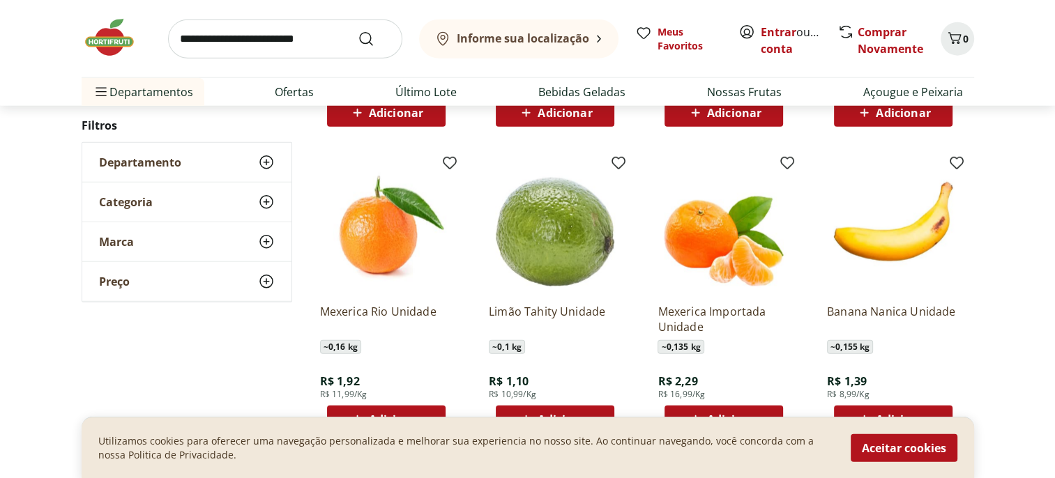
scroll to position [3708, 0]
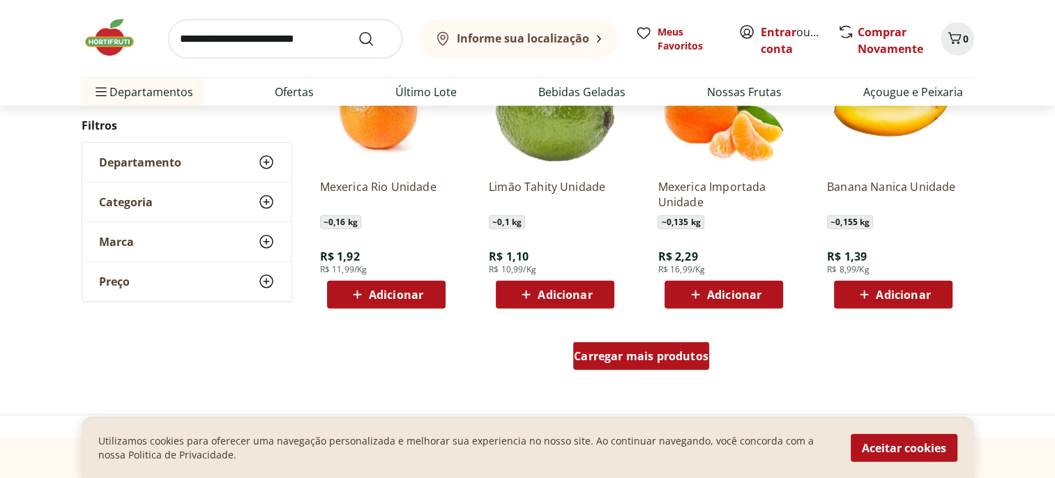
click at [646, 352] on span "Carregar mais produtos" at bounding box center [641, 356] width 135 height 11
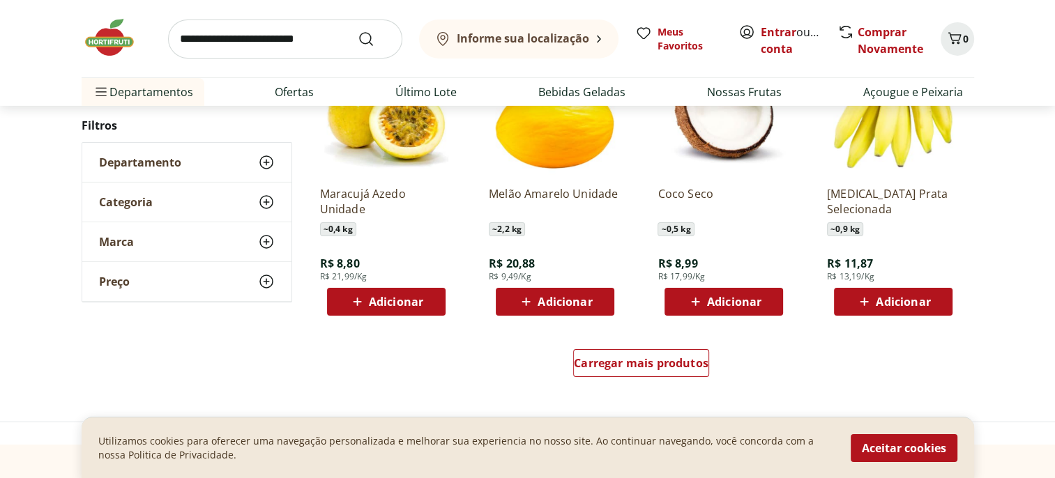
scroll to position [4685, 0]
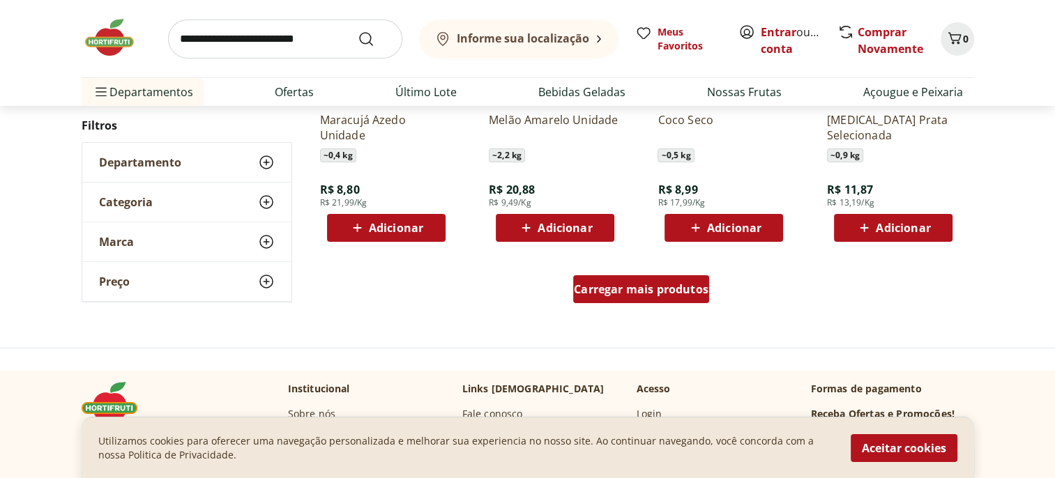
click at [639, 292] on span "Carregar mais produtos" at bounding box center [641, 289] width 135 height 11
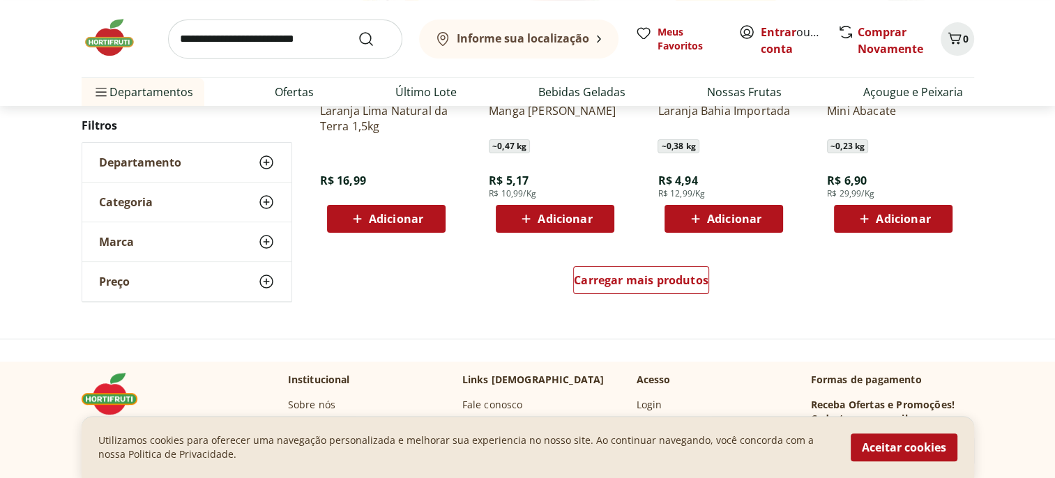
scroll to position [5661, 0]
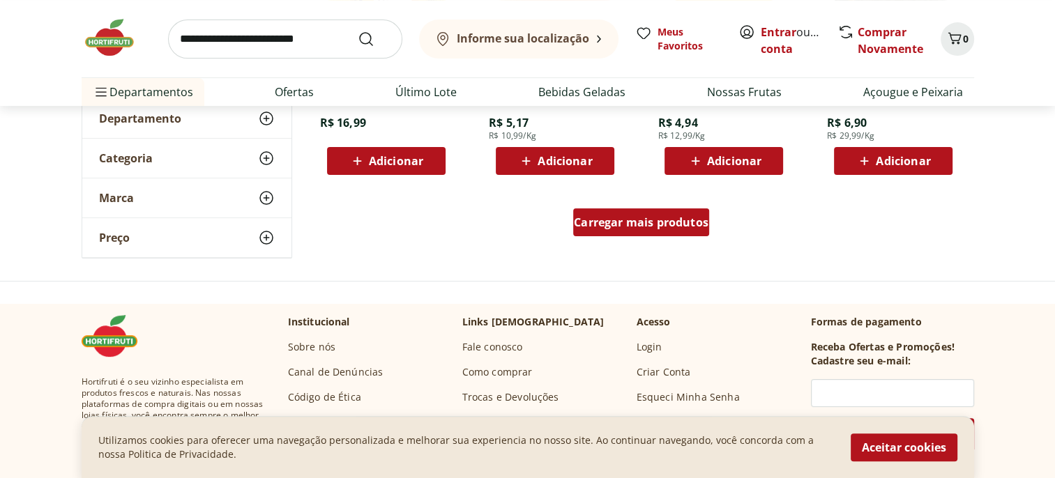
click at [630, 230] on div "Carregar mais produtos" at bounding box center [641, 222] width 136 height 28
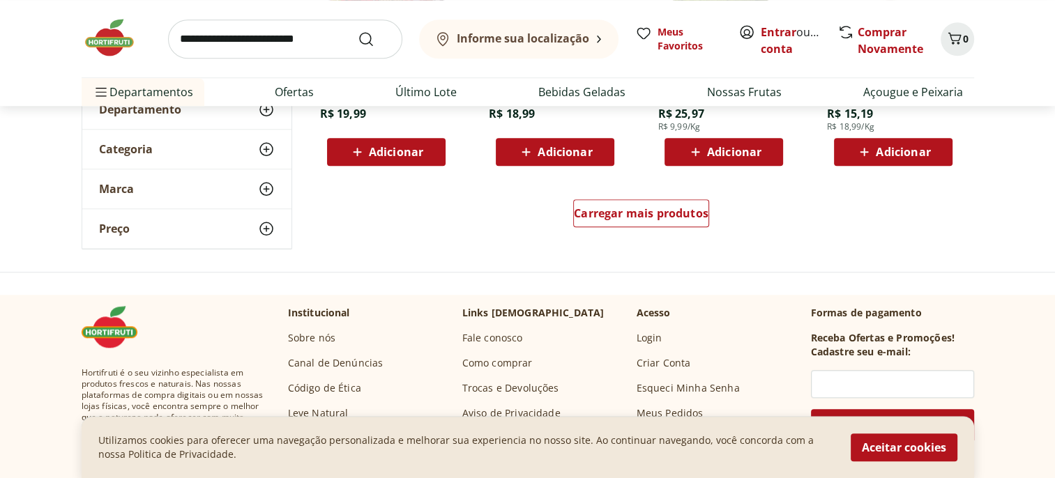
scroll to position [6428, 0]
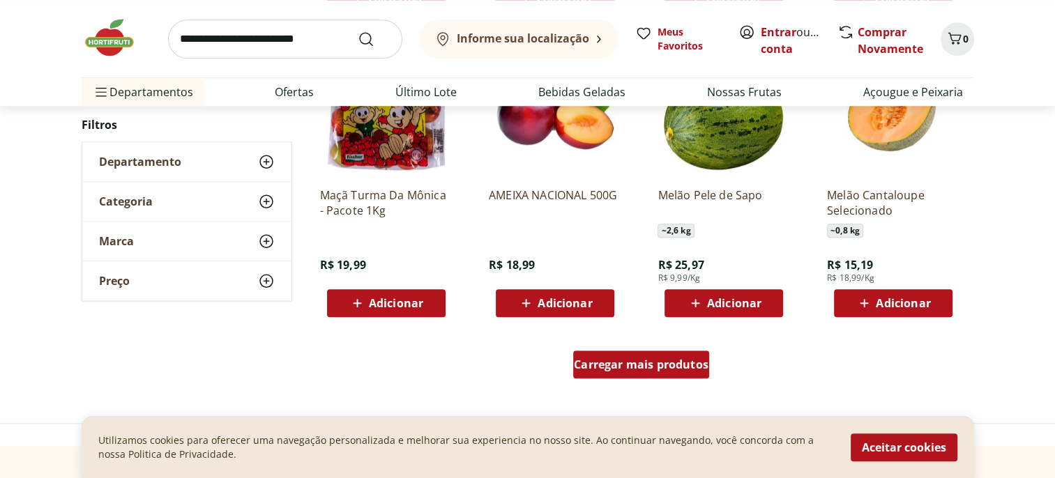
click at [635, 364] on span "Carregar mais produtos" at bounding box center [641, 364] width 135 height 11
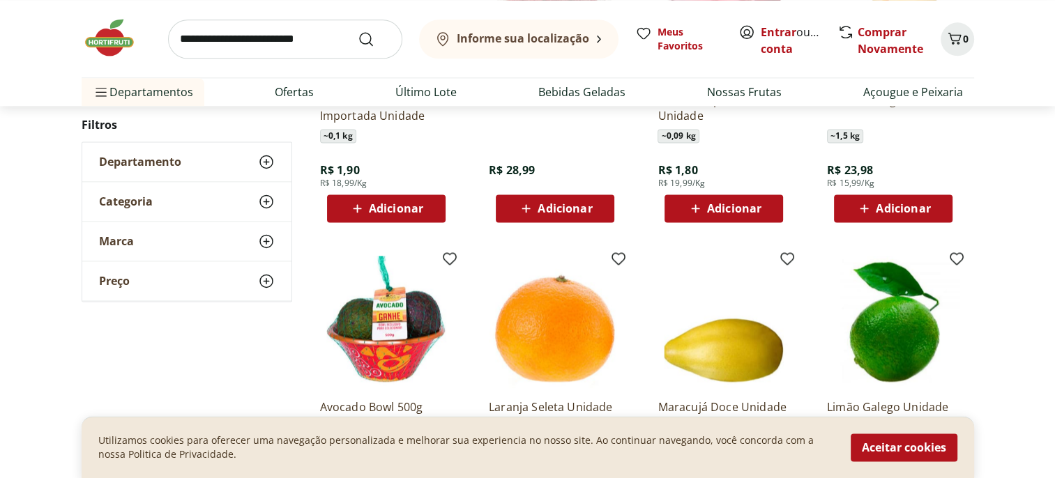
scroll to position [7334, 0]
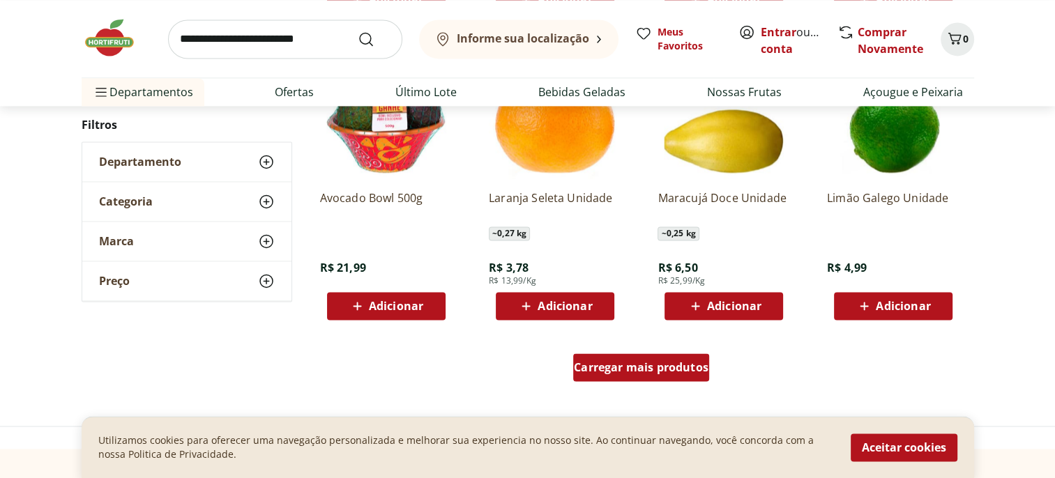
click at [627, 367] on span "Carregar mais produtos" at bounding box center [641, 367] width 135 height 11
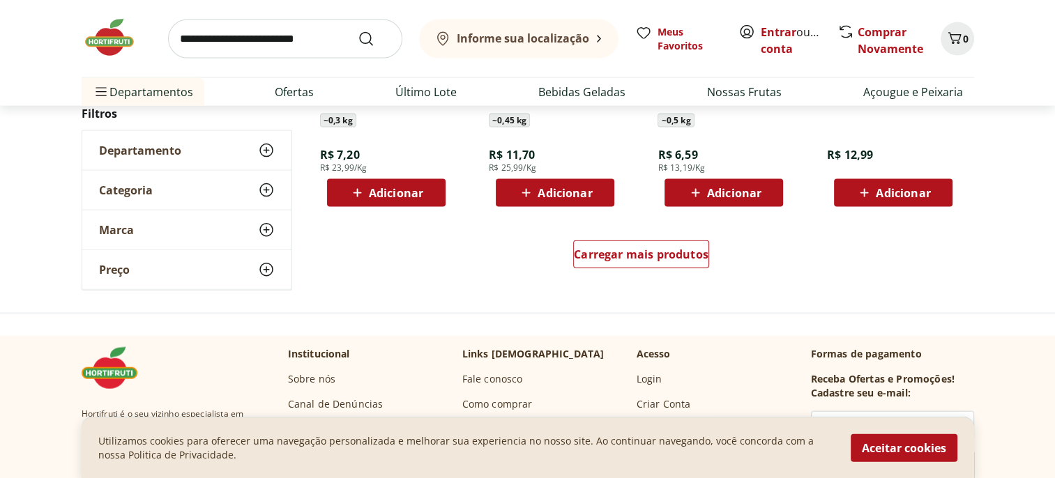
scroll to position [8380, 0]
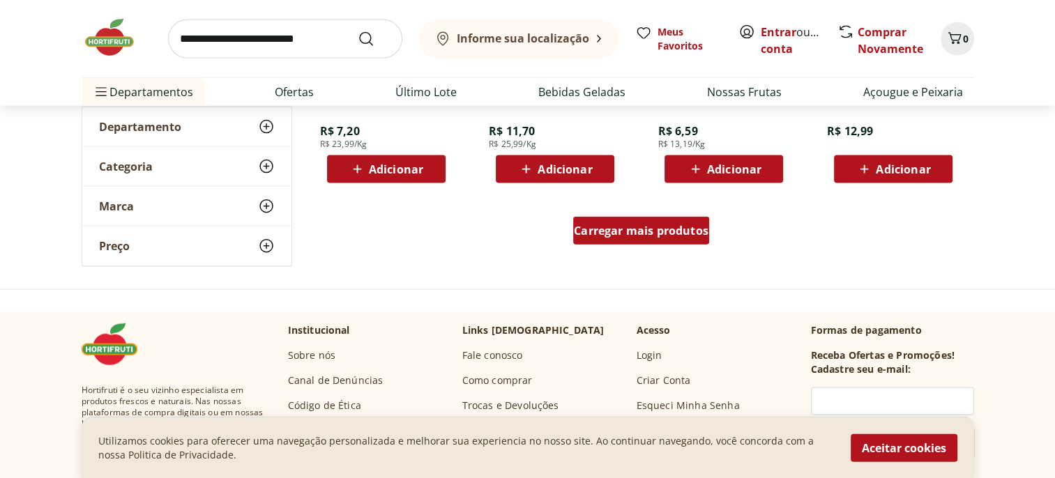
click at [646, 239] on div "Carregar mais produtos" at bounding box center [641, 231] width 136 height 28
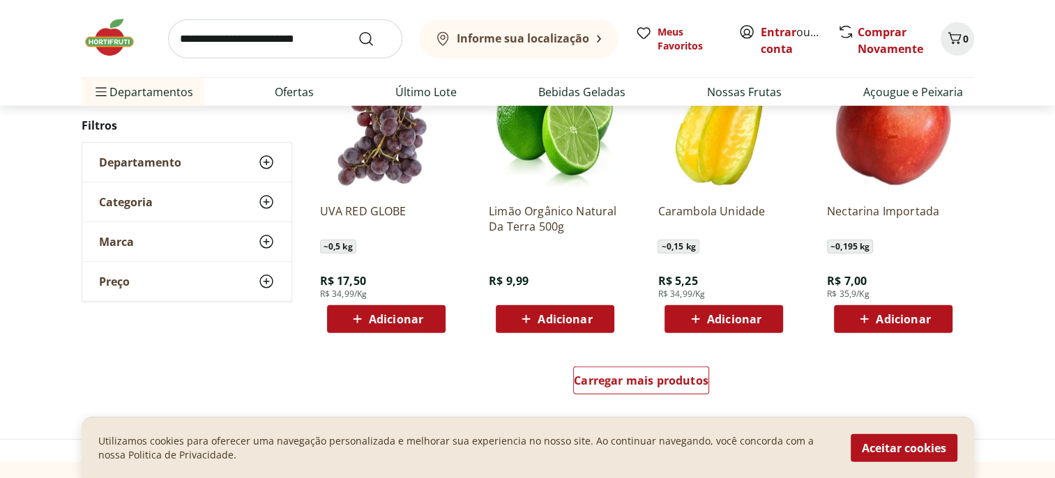
scroll to position [9147, 0]
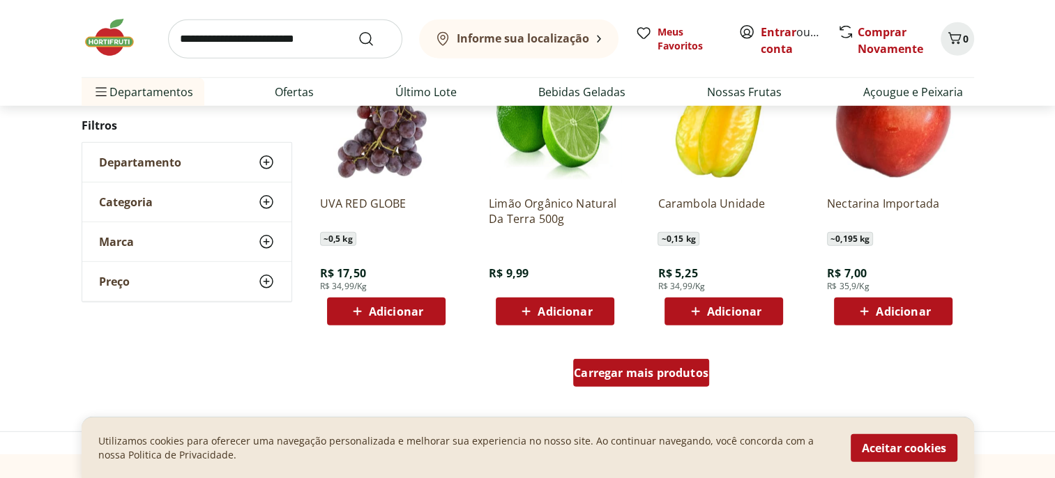
click at [672, 372] on span "Carregar mais produtos" at bounding box center [641, 372] width 135 height 11
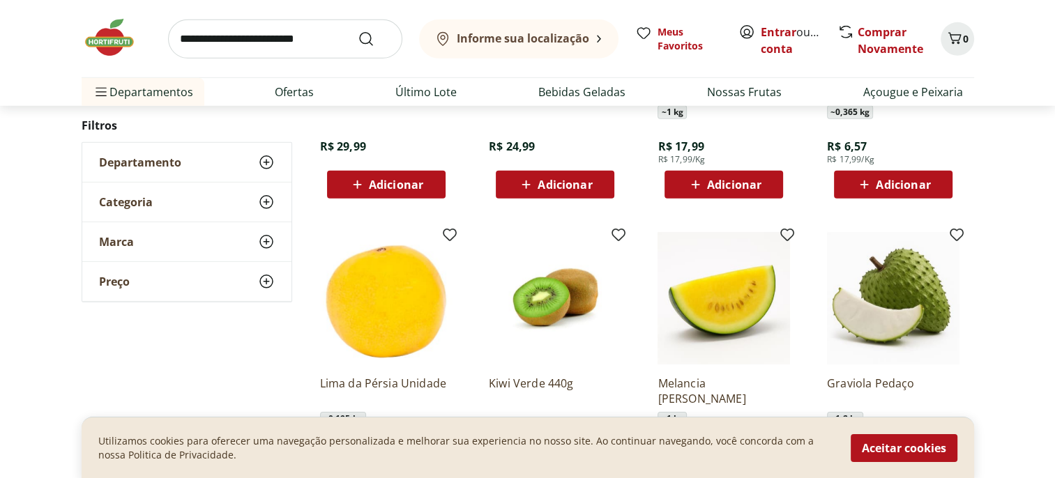
scroll to position [9565, 0]
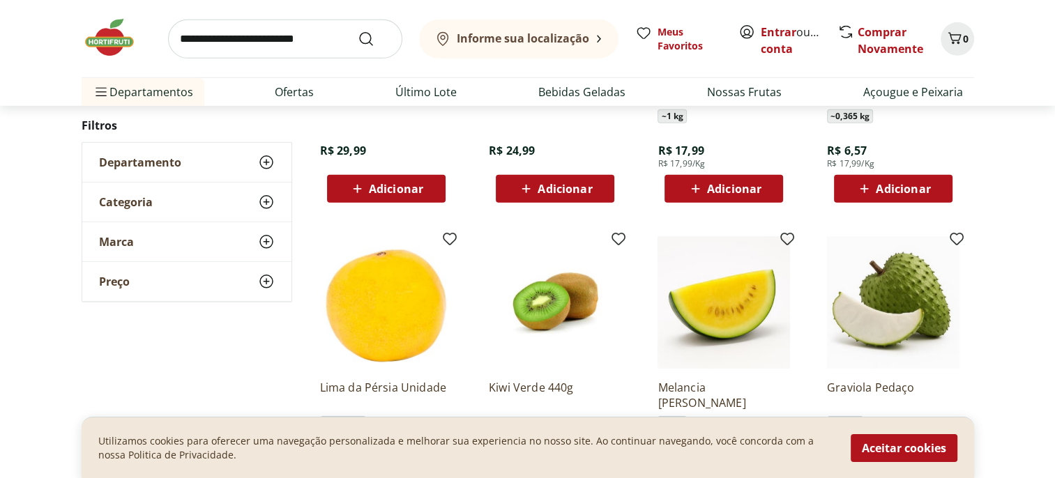
click at [909, 321] on img at bounding box center [893, 302] width 132 height 132
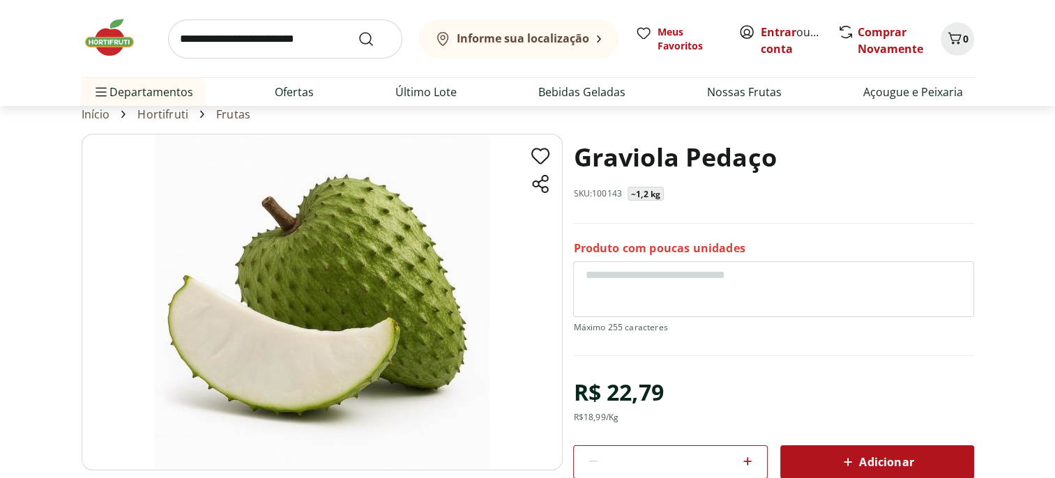
scroll to position [70, 0]
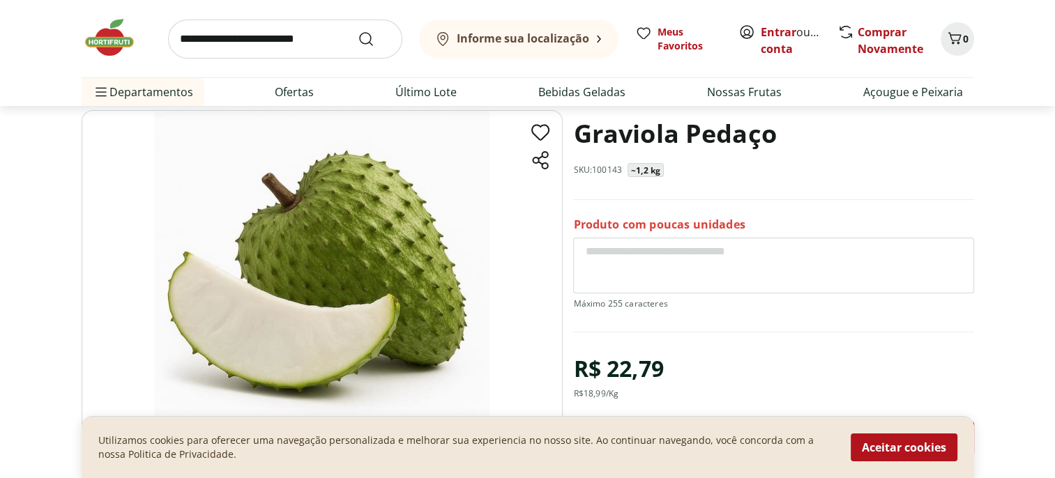
select select "**********"
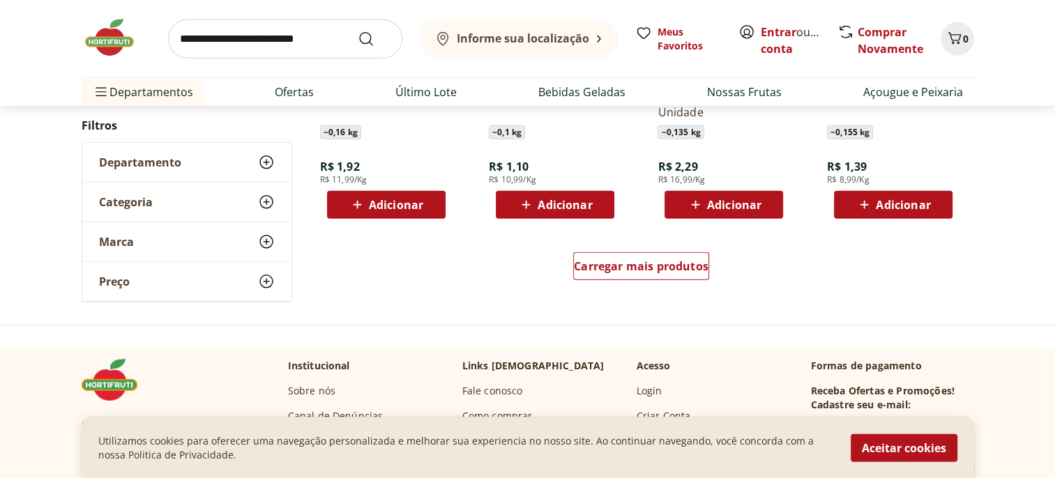
scroll to position [3778, 0]
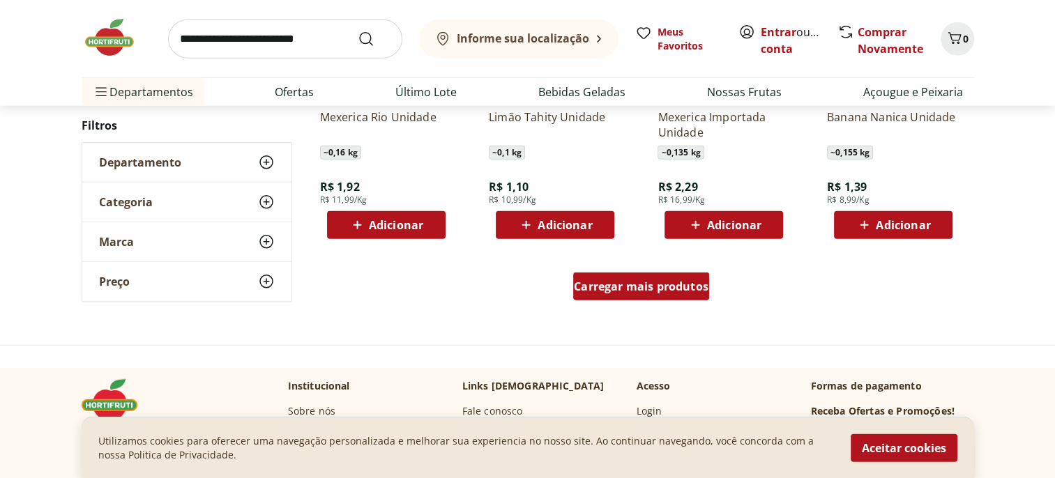
click at [664, 291] on span "Carregar mais produtos" at bounding box center [641, 286] width 135 height 11
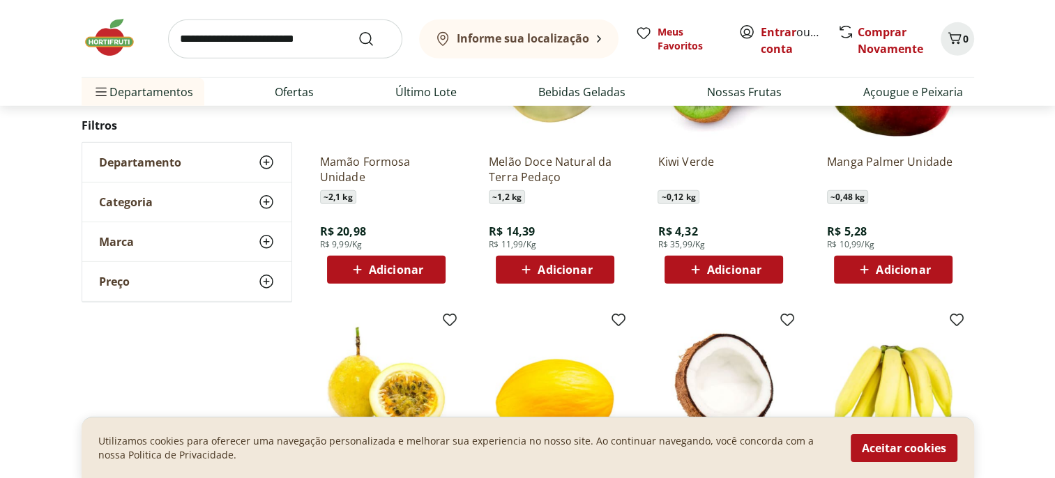
scroll to position [4266, 0]
